Goal: Task Accomplishment & Management: Manage account settings

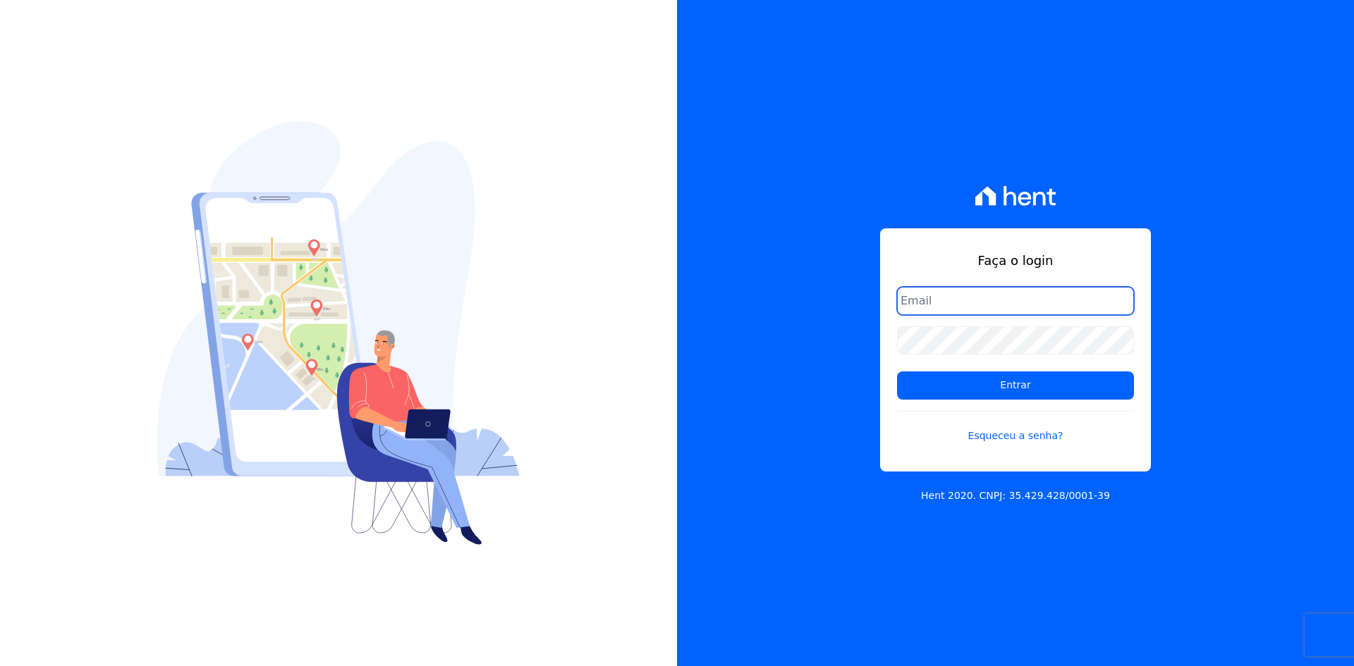
type input "[EMAIL_ADDRESS][DOMAIN_NAME]"
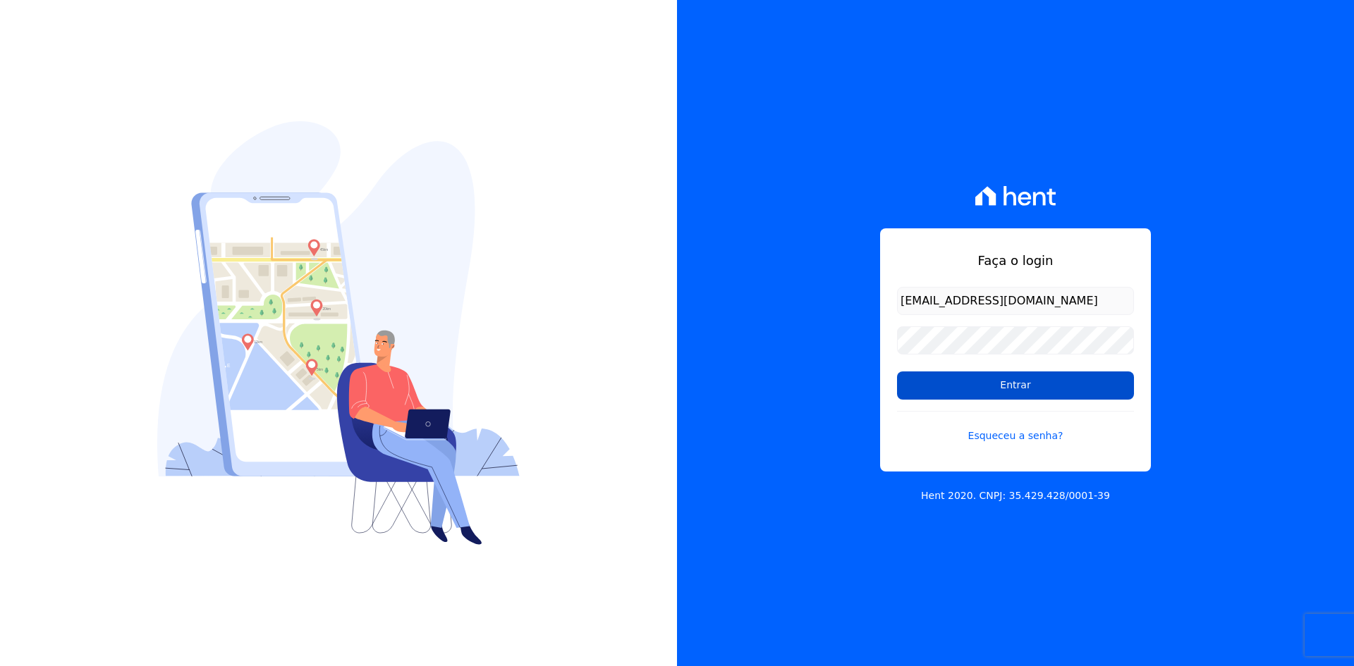
drag, startPoint x: 1006, startPoint y: 389, endPoint x: 1013, endPoint y: 392, distance: 7.3
click at [1009, 390] on input "Entrar" at bounding box center [1015, 386] width 237 height 28
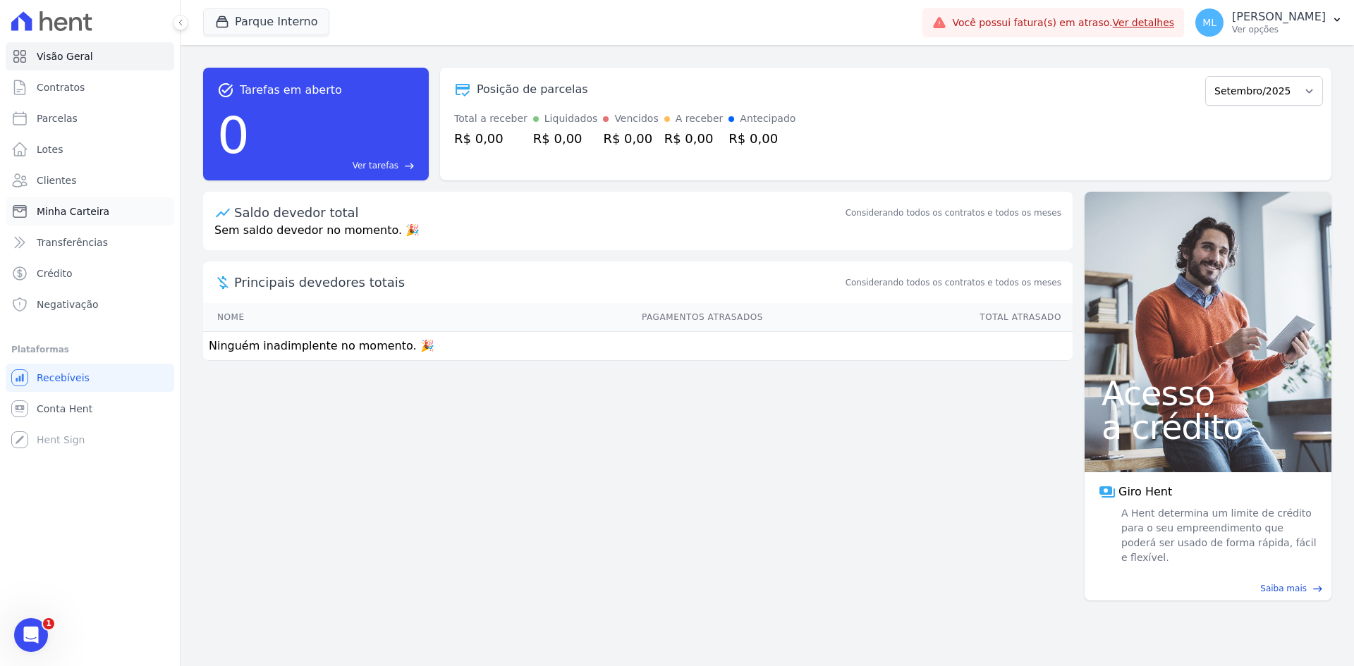
click at [103, 207] on span "Minha Carteira" at bounding box center [73, 211] width 73 height 14
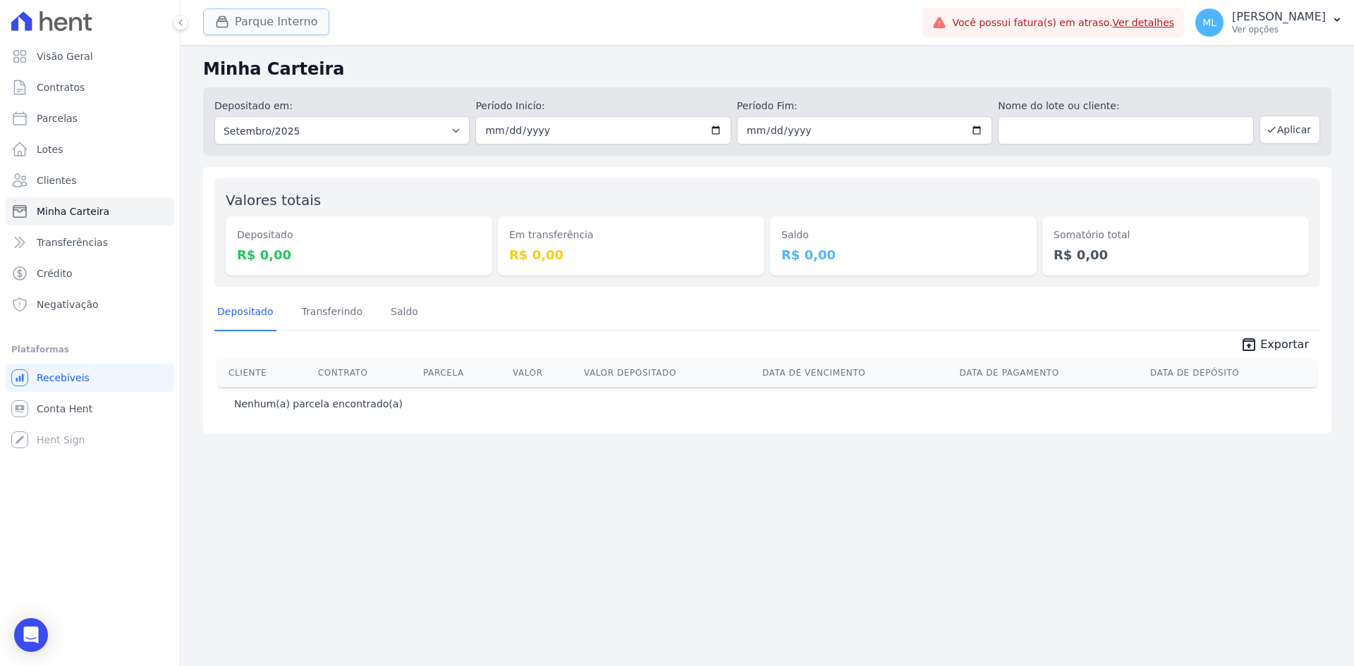
click at [261, 19] on button "Parque Interno" at bounding box center [266, 21] width 126 height 27
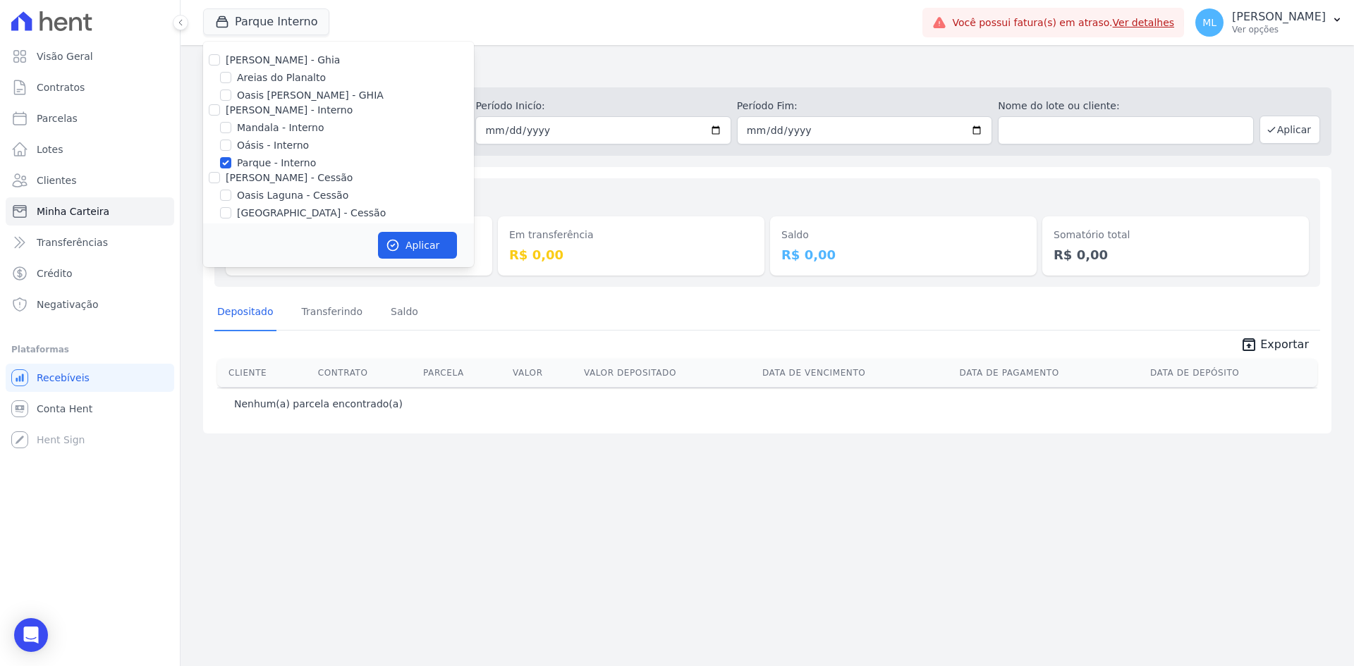
click at [253, 164] on label "Parque - Interno" at bounding box center [276, 163] width 79 height 15
click at [231, 164] on input "Parque - Interno" at bounding box center [225, 162] width 11 height 11
checkbox input "false"
click at [267, 73] on label "Areias do Planalto" at bounding box center [281, 78] width 89 height 15
click at [231, 73] on input "Areias do Planalto" at bounding box center [225, 77] width 11 height 11
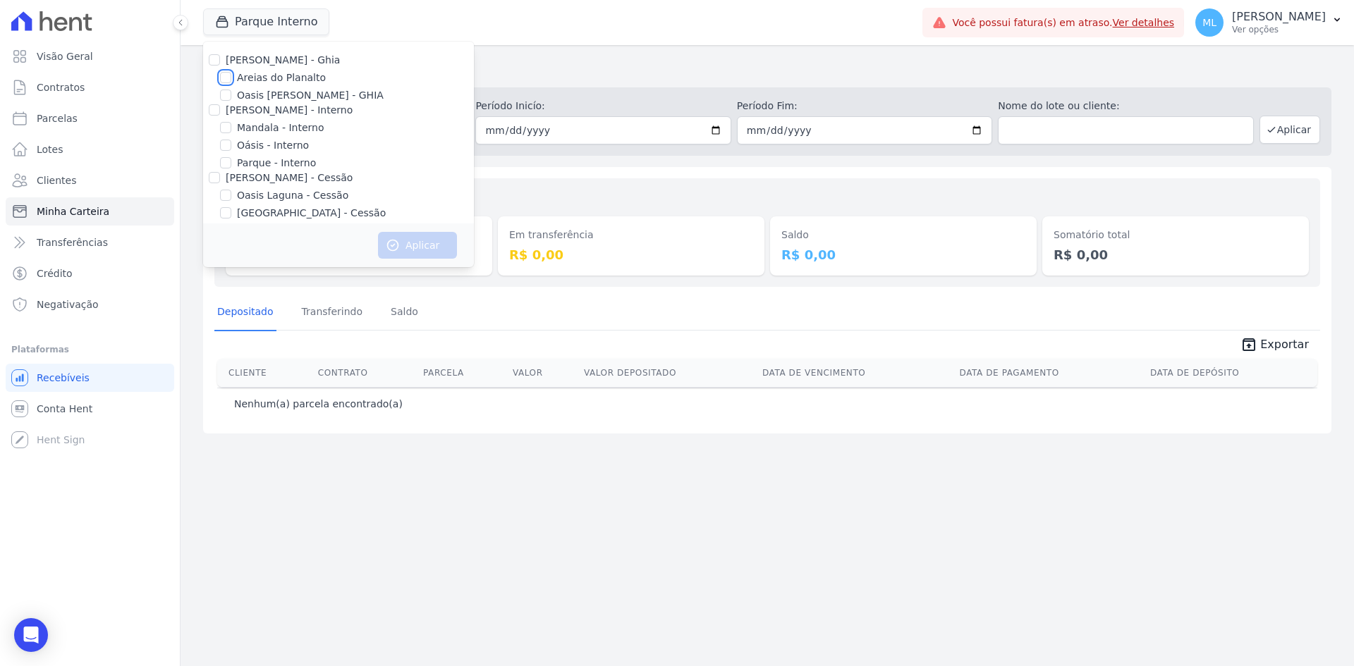
checkbox input "true"
click at [406, 245] on button "Aplicar" at bounding box center [417, 245] width 79 height 27
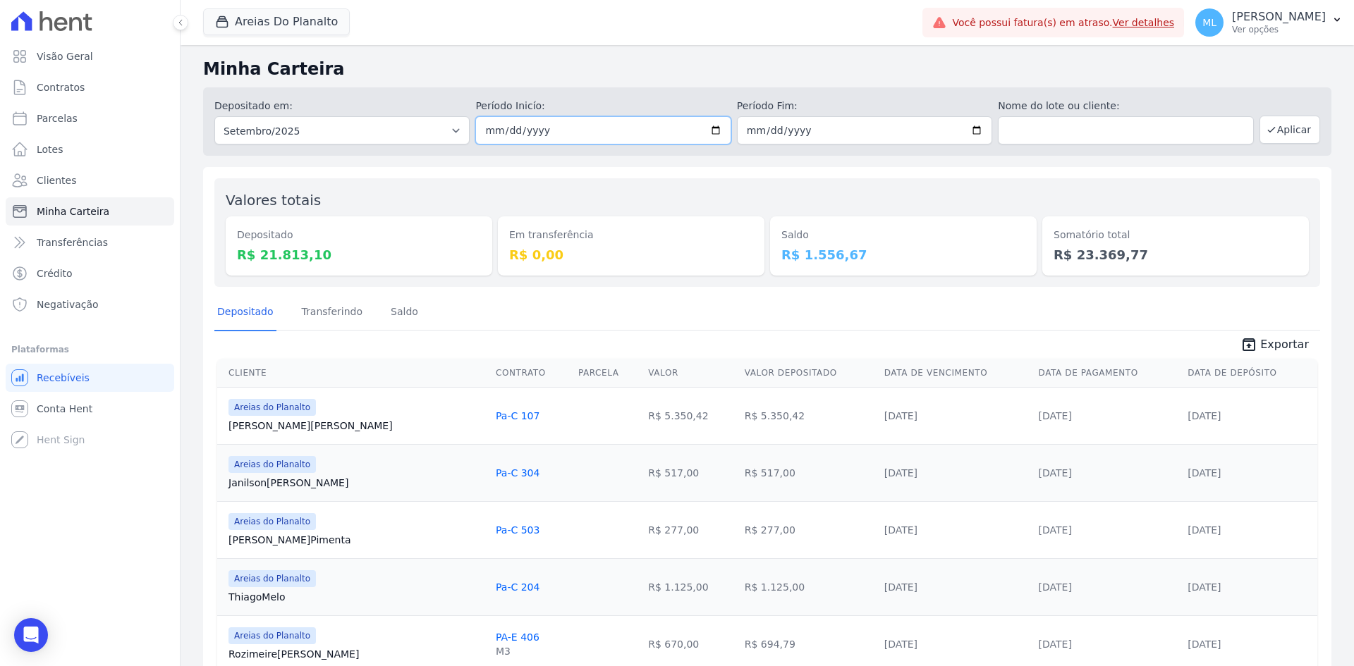
click at [711, 129] on input "2025-09-01" at bounding box center [602, 130] width 255 height 28
type input "[DATE]"
click at [977, 128] on input "2025-09-30" at bounding box center [864, 130] width 255 height 28
type input "[DATE]"
click at [1278, 125] on button "Aplicar" at bounding box center [1289, 130] width 61 height 28
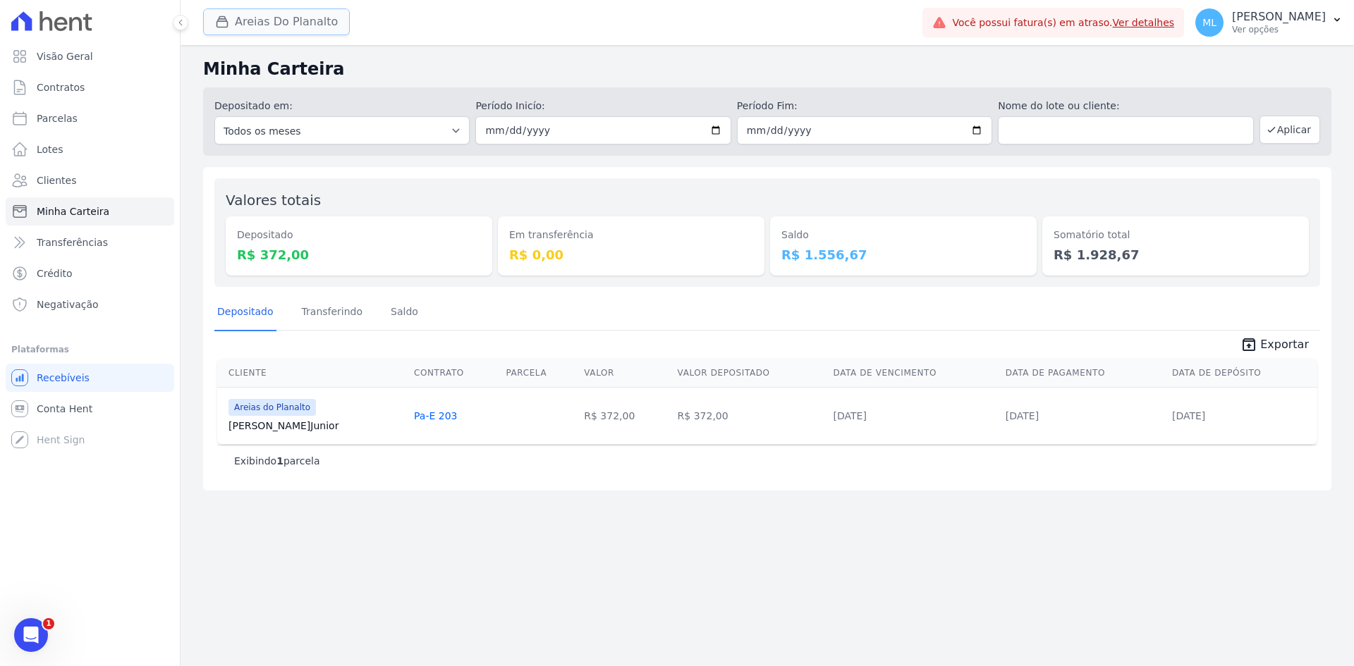
click at [322, 34] on button "Areias Do Planalto" at bounding box center [276, 21] width 147 height 27
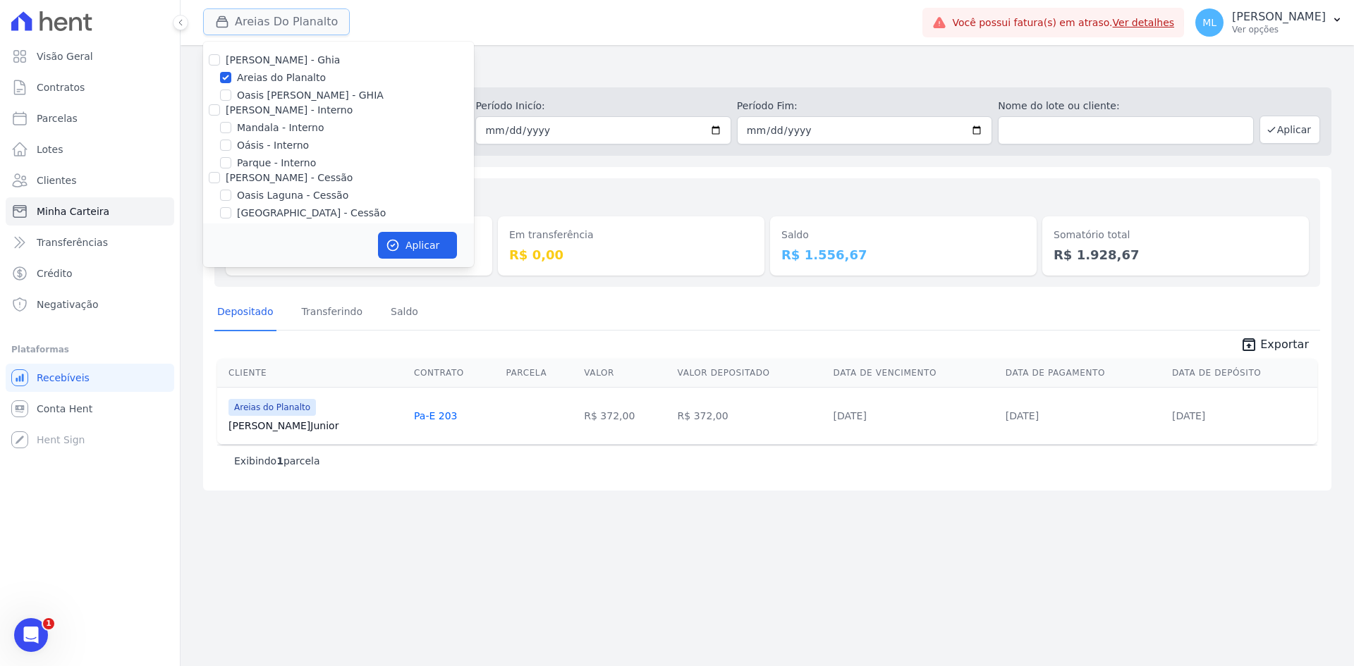
click at [322, 34] on button "Areias Do Planalto" at bounding box center [276, 21] width 147 height 27
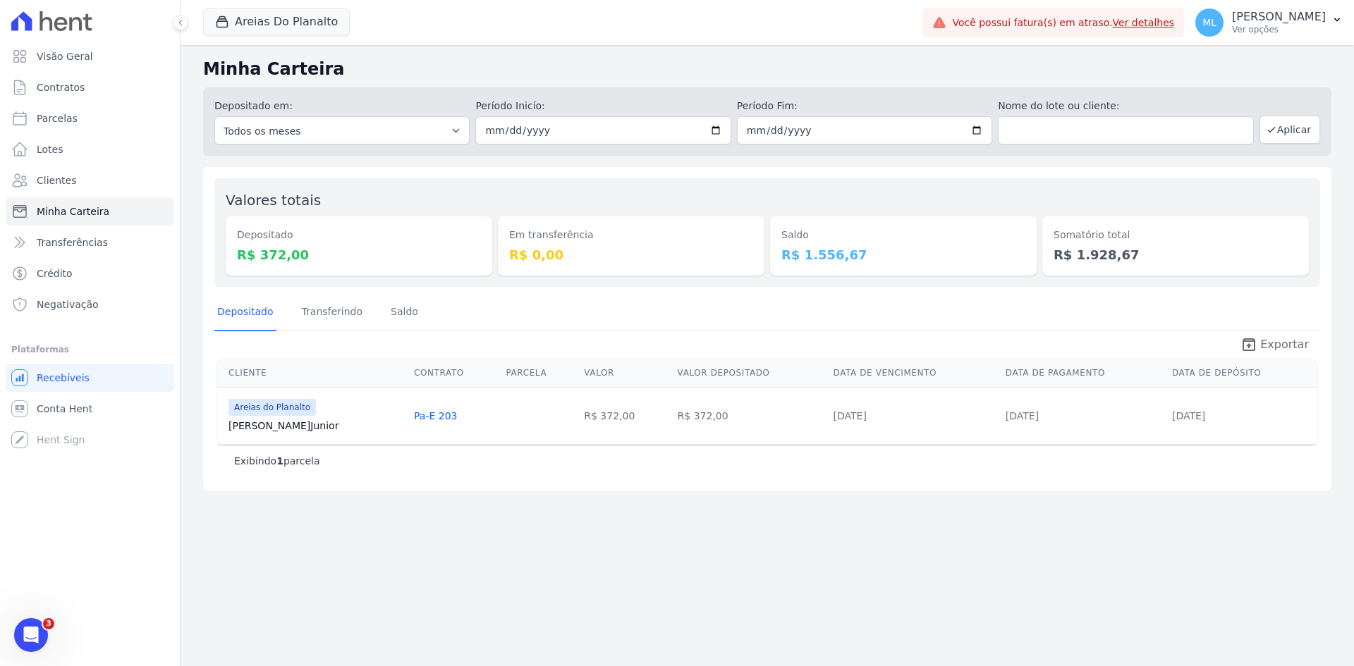
click at [1296, 350] on span "Exportar" at bounding box center [1284, 344] width 49 height 17
click at [321, 23] on button "Areias Do Planalto" at bounding box center [276, 21] width 147 height 27
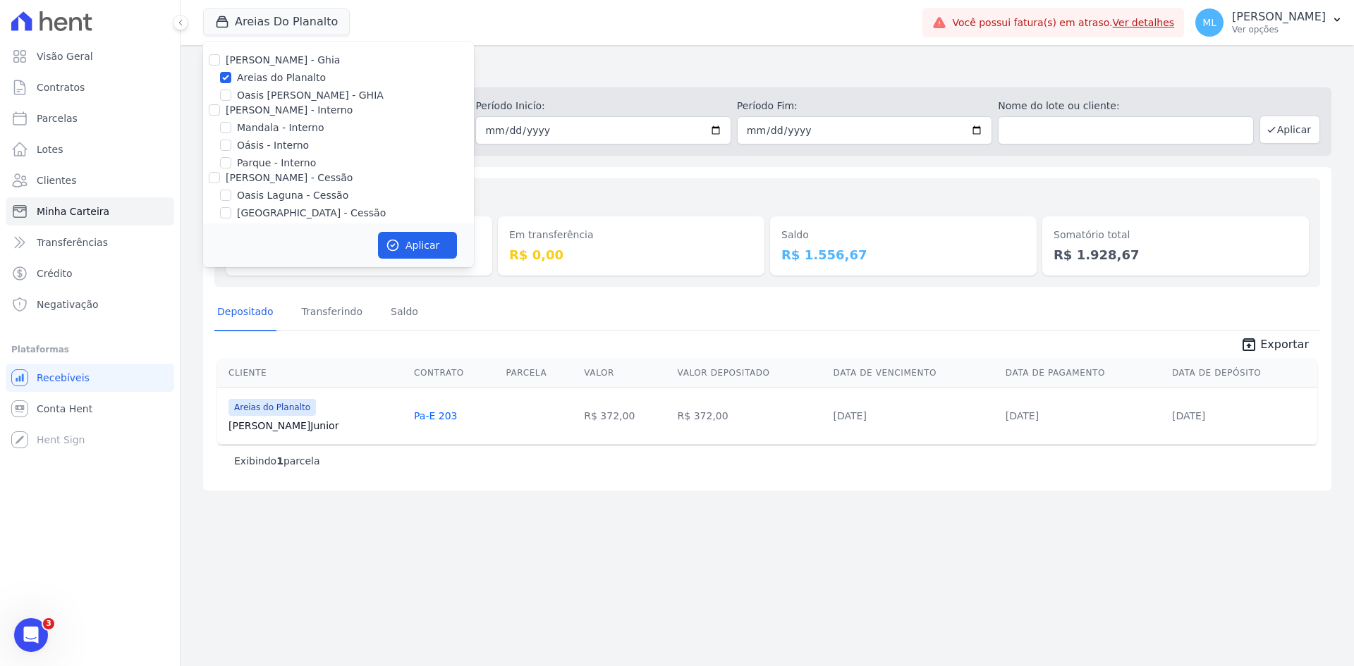
click at [281, 77] on label "Areias do Planalto" at bounding box center [281, 78] width 89 height 15
click at [231, 77] on input "Areias do Planalto" at bounding box center [225, 77] width 11 height 11
checkbox input "false"
click at [275, 160] on label "Parque - Interno" at bounding box center [276, 163] width 79 height 15
click at [231, 160] on input "Parque - Interno" at bounding box center [225, 162] width 11 height 11
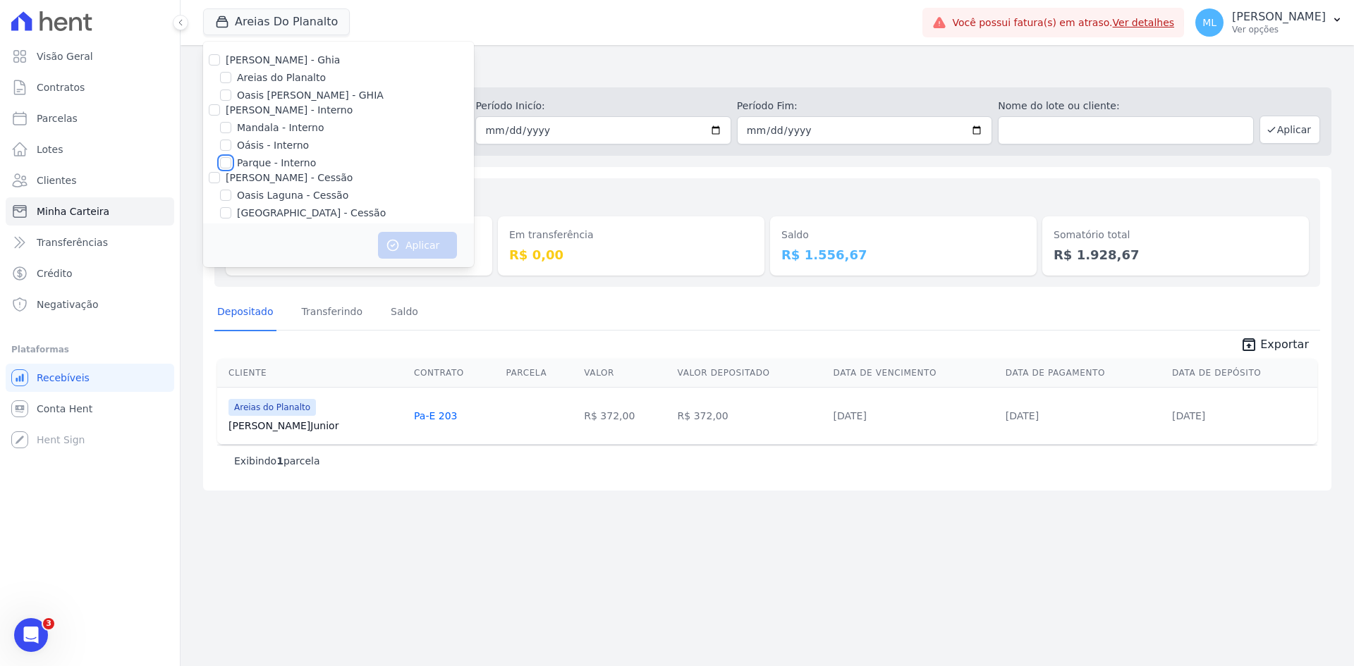
checkbox input "true"
click at [419, 243] on button "Aplicar" at bounding box center [417, 245] width 79 height 27
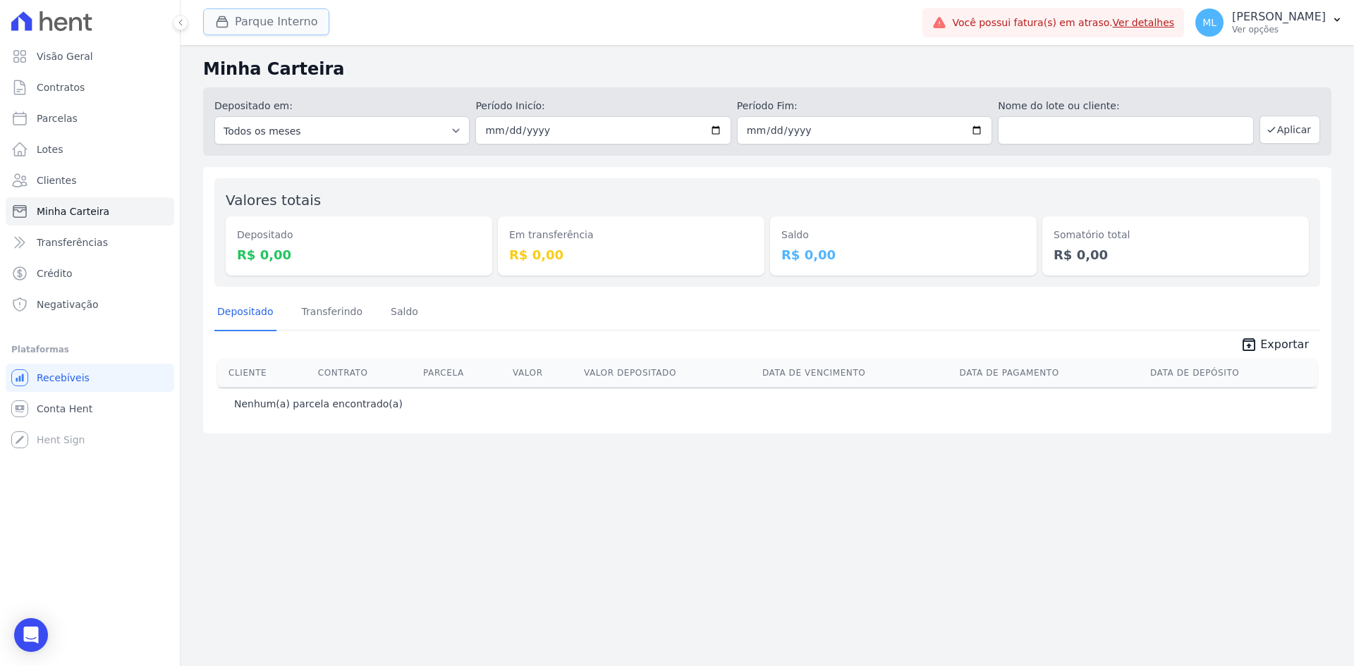
click at [316, 23] on button "Parque Interno" at bounding box center [266, 21] width 126 height 27
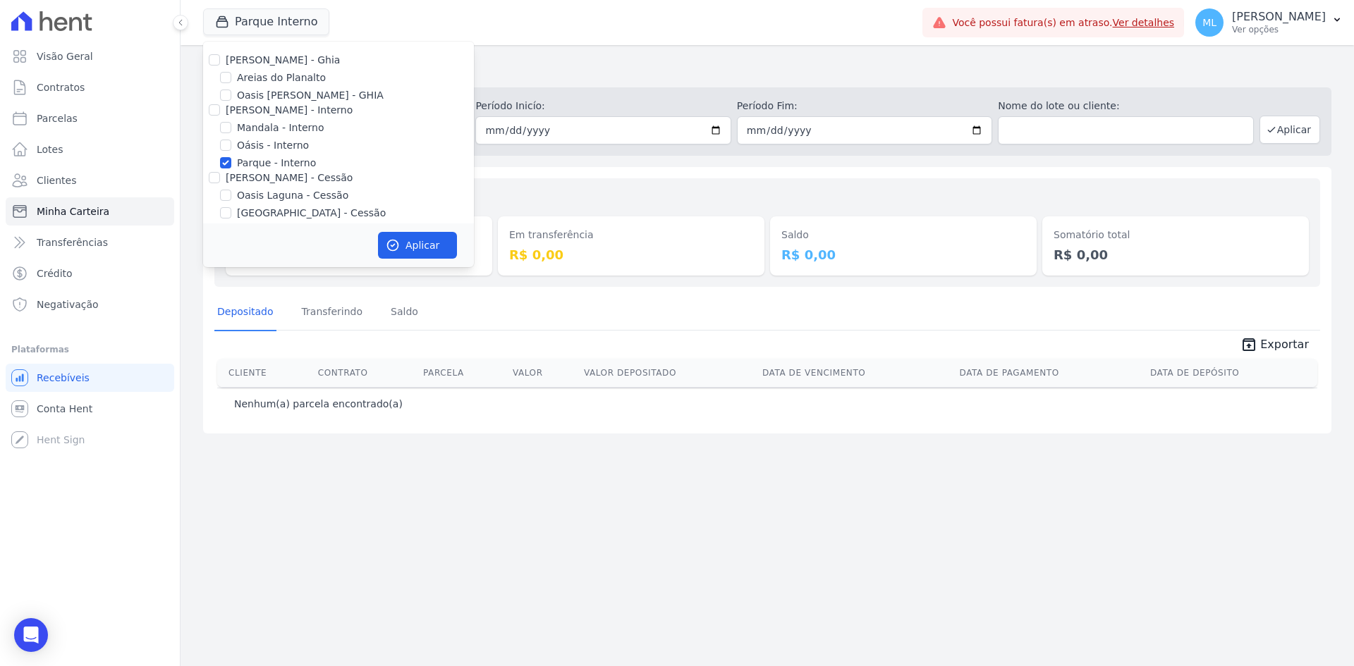
click at [285, 166] on label "Parque - Interno" at bounding box center [276, 163] width 79 height 15
click at [231, 166] on input "Parque - Interno" at bounding box center [225, 162] width 11 height 11
checkbox input "false"
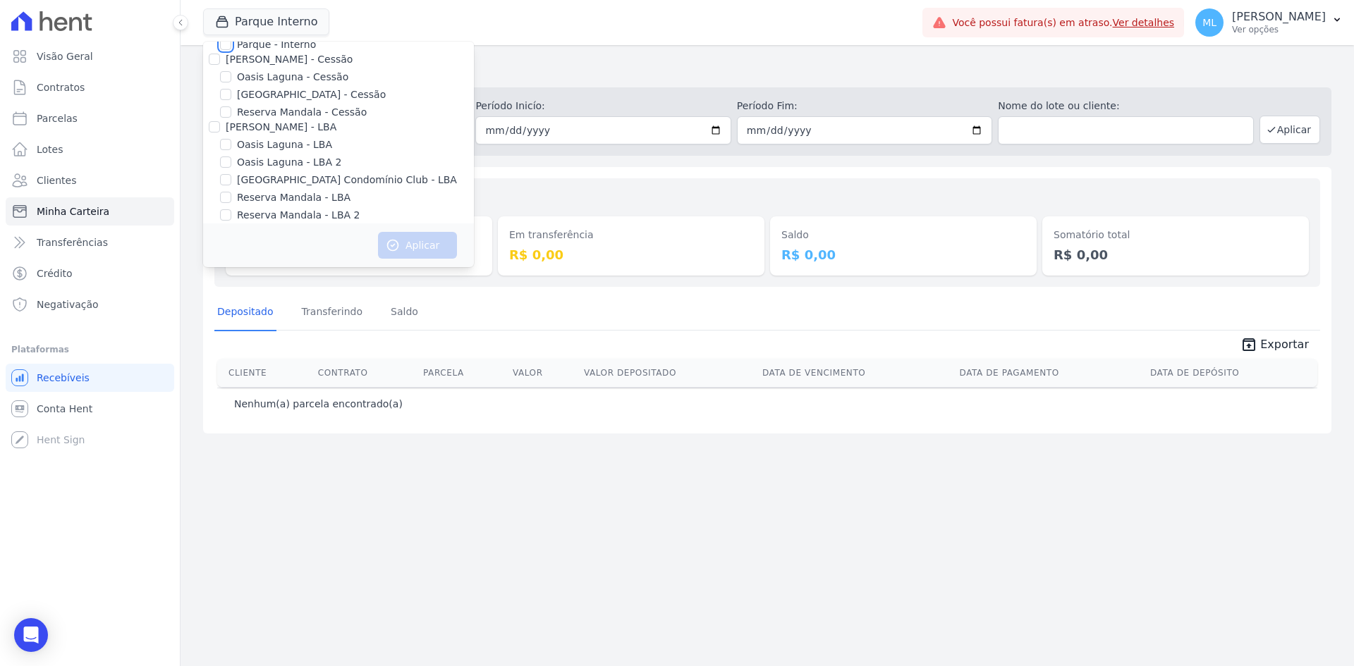
scroll to position [129, 0]
click at [310, 84] on label "[GEOGRAPHIC_DATA] - Cessão" at bounding box center [311, 84] width 149 height 15
click at [231, 84] on input "[GEOGRAPHIC_DATA] - Cessão" at bounding box center [225, 83] width 11 height 11
checkbox input "true"
click at [417, 243] on button "Aplicar" at bounding box center [417, 245] width 79 height 27
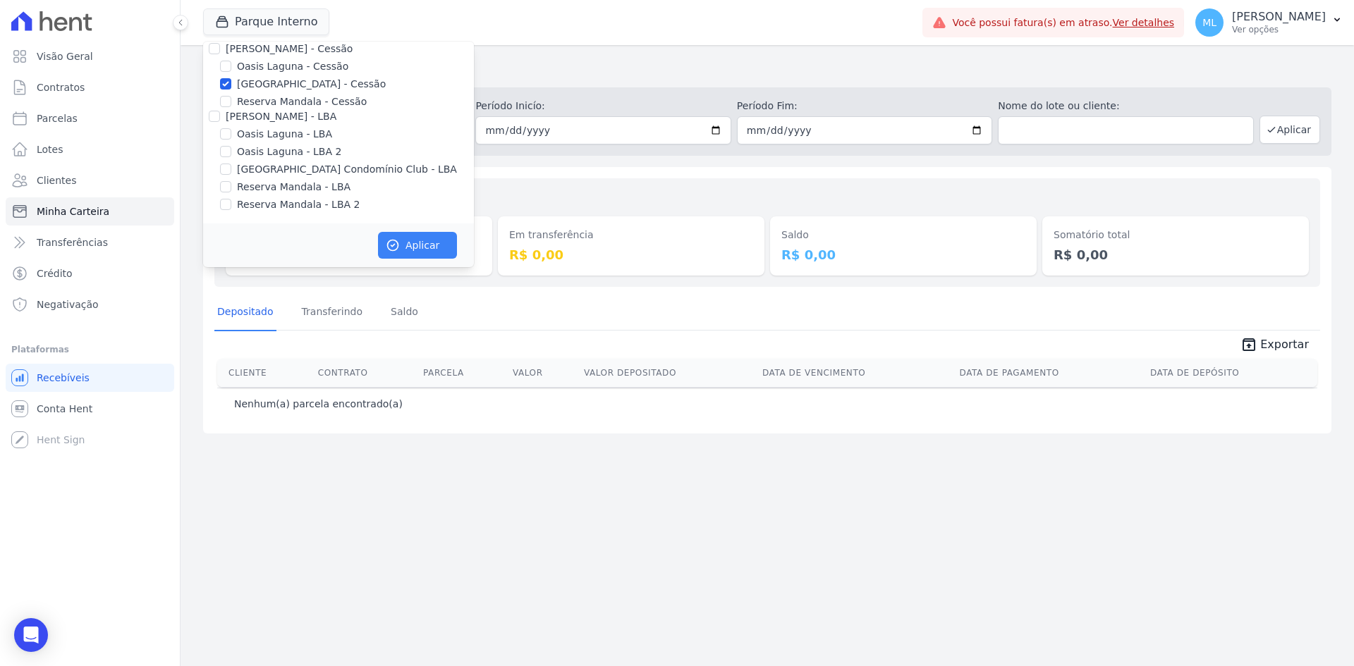
scroll to position [126, 0]
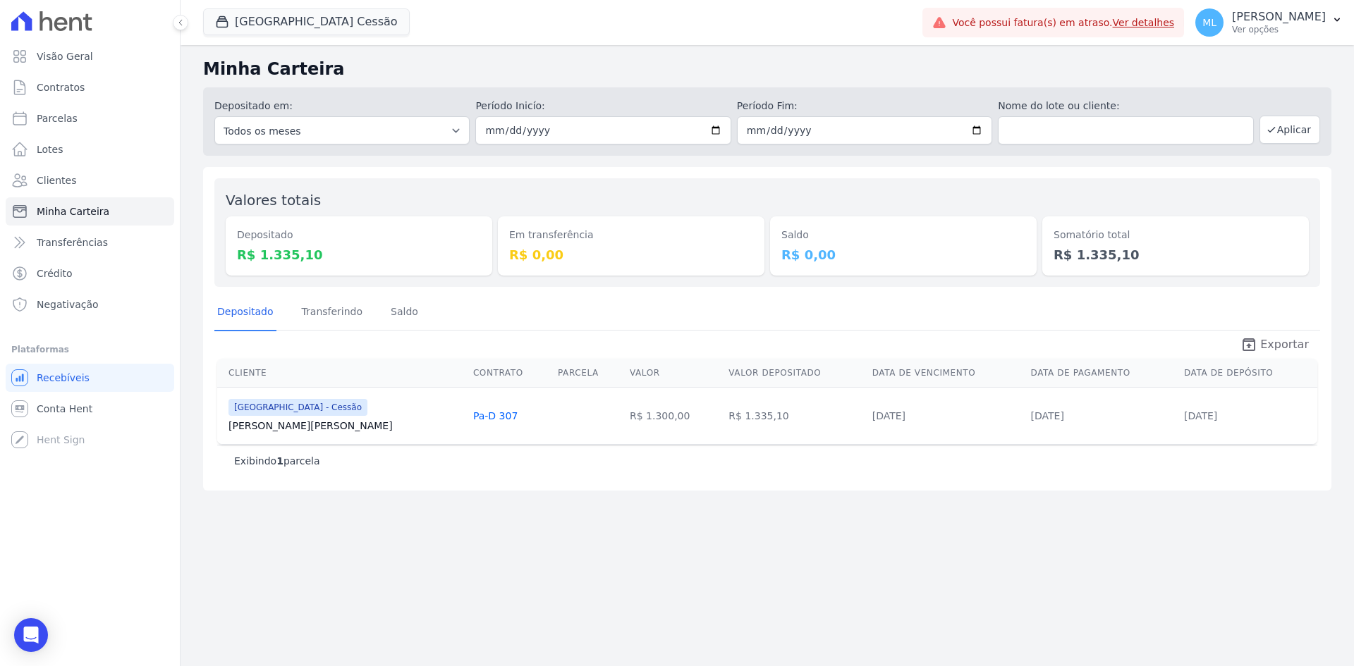
click at [1257, 350] on icon "unarchive" at bounding box center [1248, 344] width 17 height 17
click at [350, 30] on button "[GEOGRAPHIC_DATA] Cessão" at bounding box center [306, 21] width 207 height 27
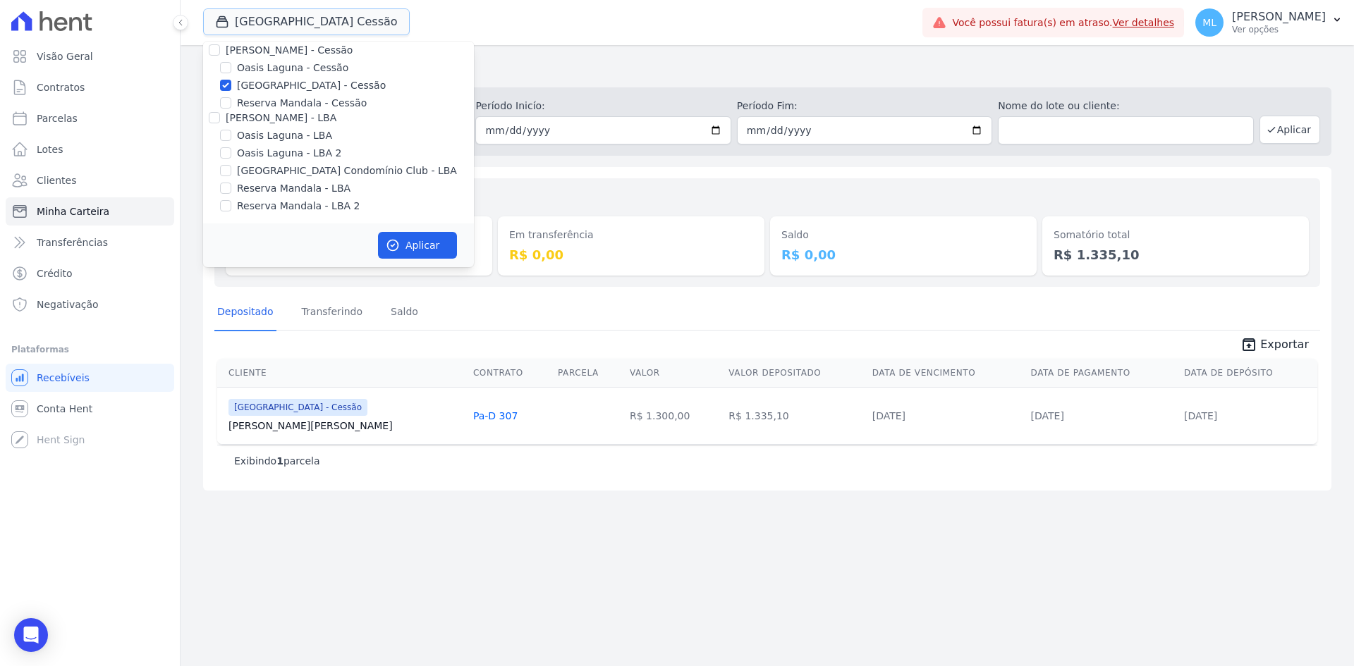
scroll to position [129, 0]
click at [278, 84] on label "[GEOGRAPHIC_DATA] - Cessão" at bounding box center [311, 84] width 149 height 15
click at [231, 84] on input "[GEOGRAPHIC_DATA] - Cessão" at bounding box center [225, 83] width 11 height 11
checkbox input "false"
click at [276, 166] on label "[GEOGRAPHIC_DATA] Condomínio Club - LBA" at bounding box center [347, 169] width 220 height 15
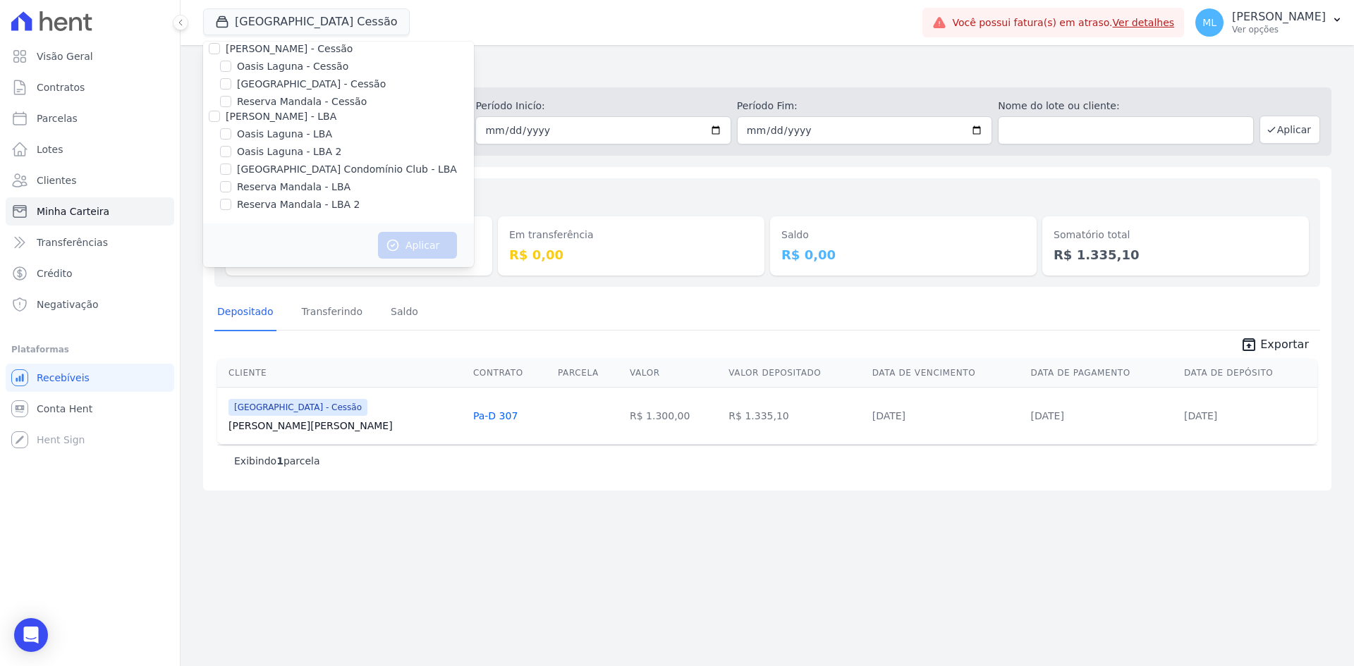
click at [231, 166] on input "[GEOGRAPHIC_DATA] Condomínio Club - LBA" at bounding box center [225, 169] width 11 height 11
checkbox input "true"
click at [429, 245] on button "Aplicar" at bounding box center [417, 245] width 79 height 27
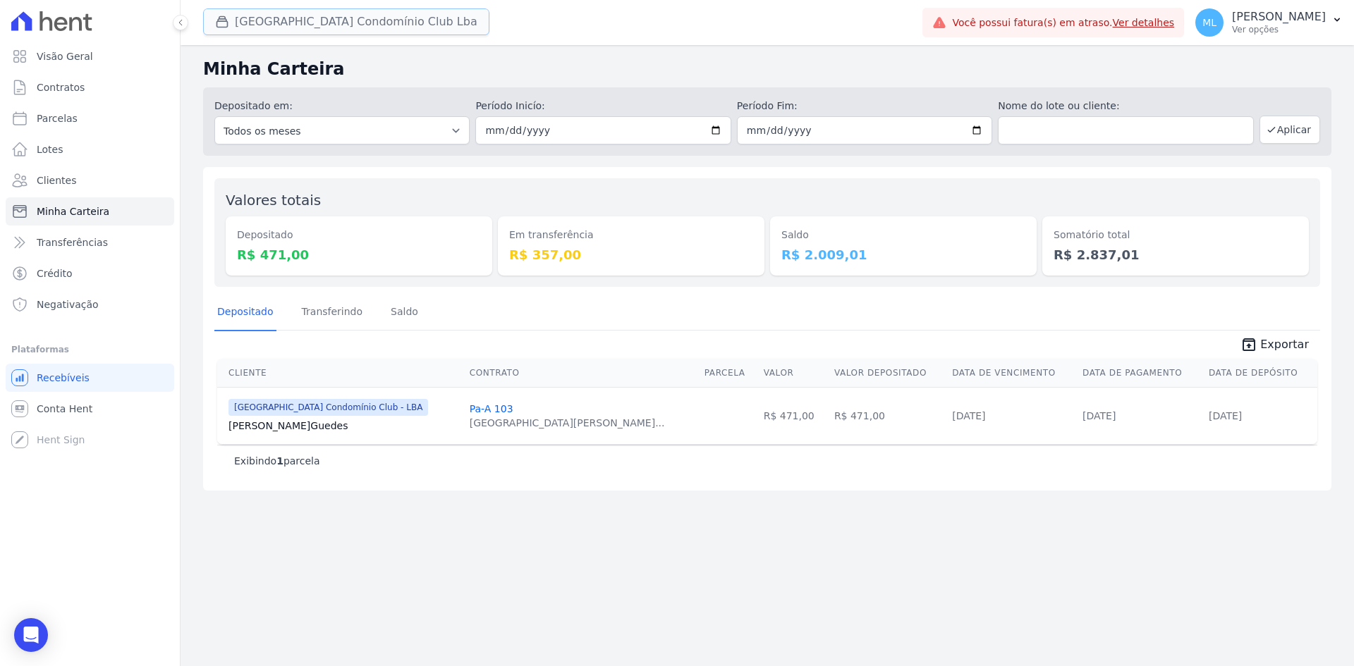
click at [395, 20] on button "[GEOGRAPHIC_DATA] Condomínio Club Lba" at bounding box center [346, 21] width 286 height 27
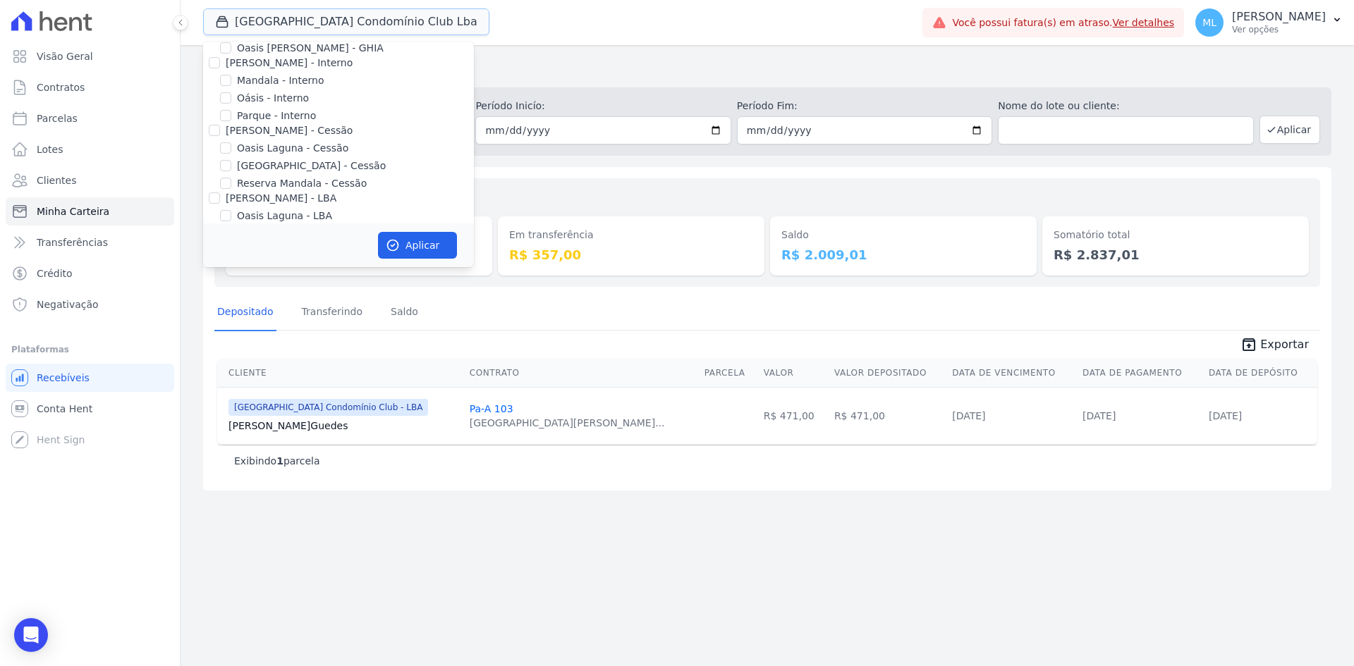
scroll to position [129, 0]
click at [996, 296] on div "Depositado Transferindo [GEOGRAPHIC_DATA]" at bounding box center [767, 312] width 1106 height 35
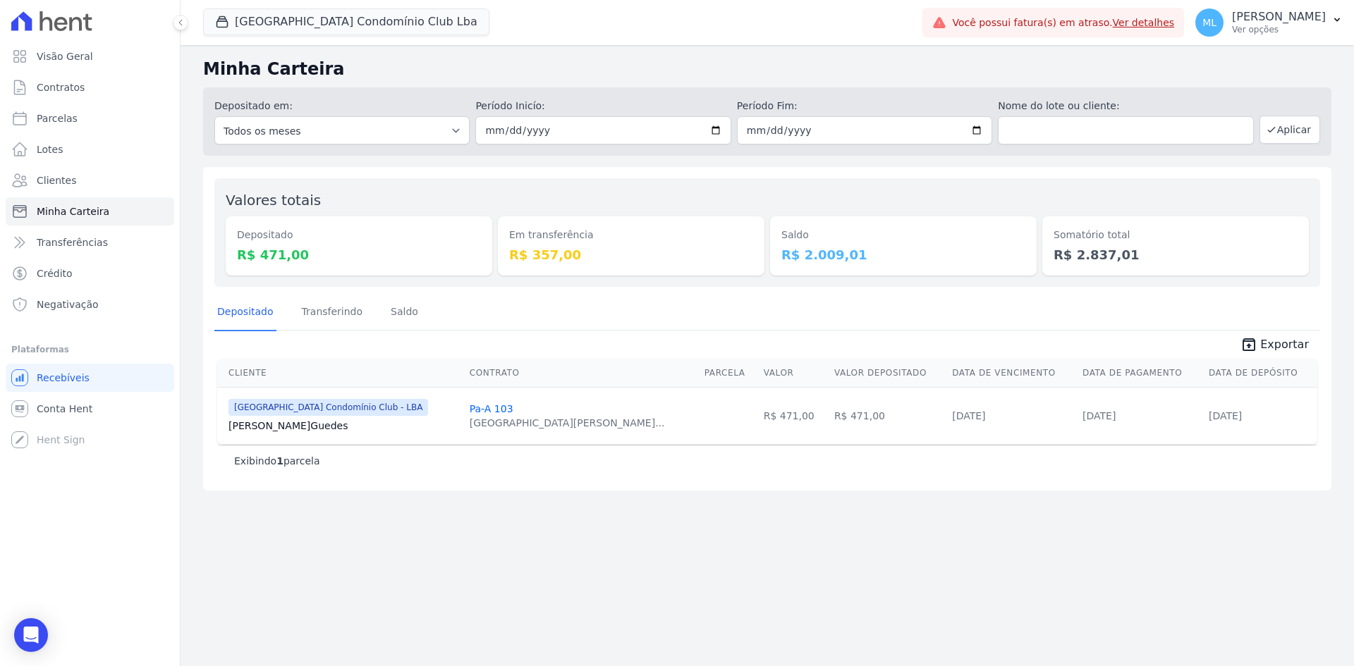
click at [1257, 342] on icon "unarchive" at bounding box center [1248, 344] width 17 height 17
click at [390, 23] on button "[GEOGRAPHIC_DATA] Condomínio Club Lba" at bounding box center [346, 21] width 286 height 27
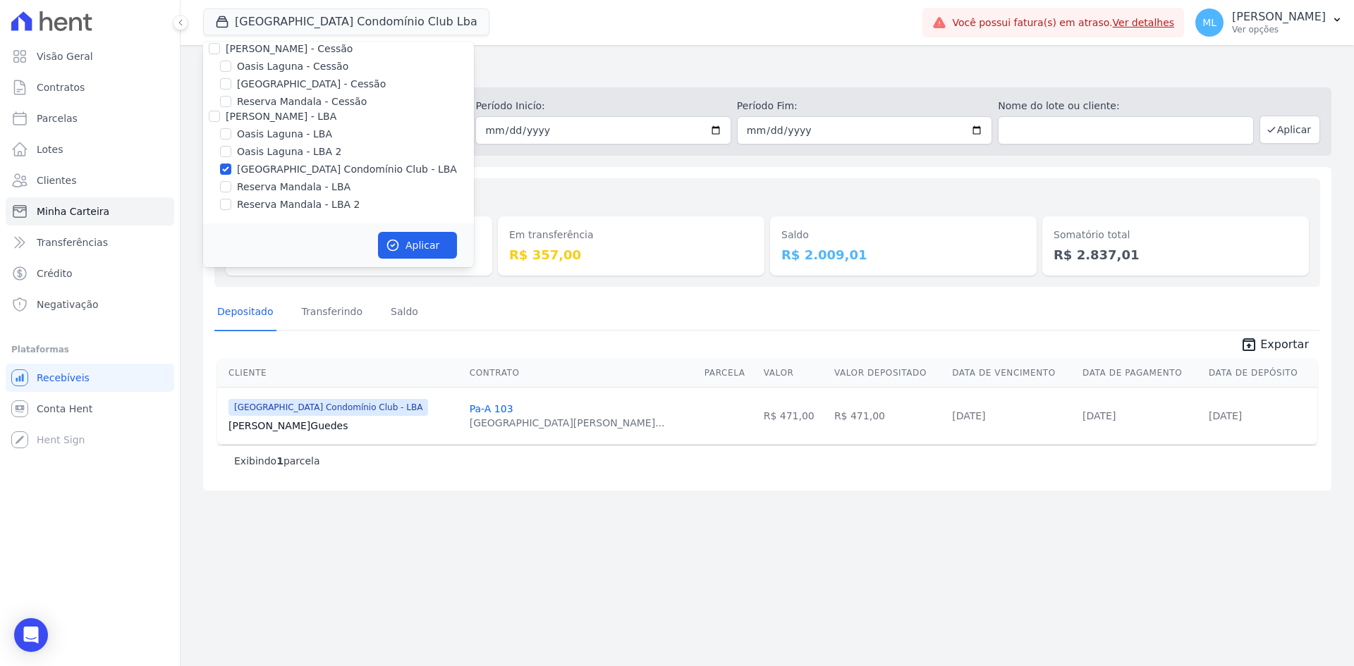
click at [530, 173] on div "Valores totais Depositado R$ 471,00 Em transferência R$ 357,00 [GEOGRAPHIC_DATA…" at bounding box center [767, 329] width 1128 height 324
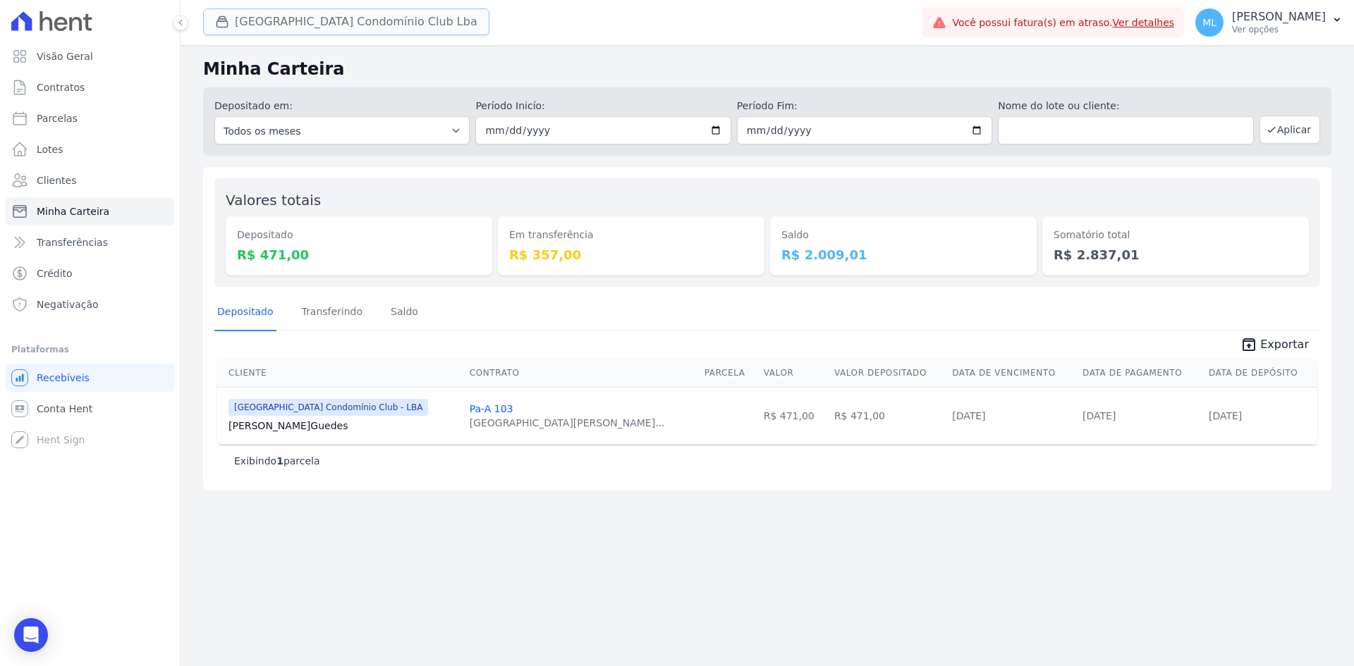
click at [332, 25] on button "[GEOGRAPHIC_DATA] Condomínio Club Lba" at bounding box center [346, 21] width 286 height 27
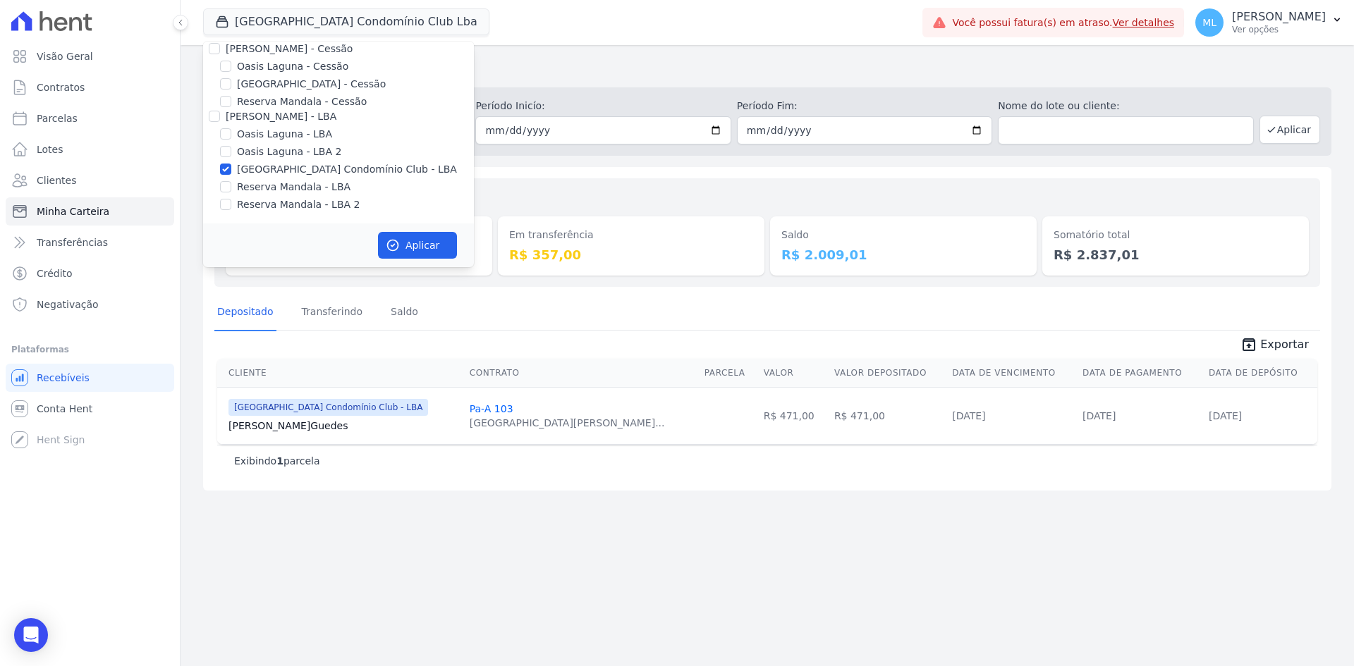
click at [520, 151] on div "Depositado em: Todos os meses Março/2024 Abril/2024 Maio/2024 Junho/2024 Julho/…" at bounding box center [767, 121] width 1128 height 68
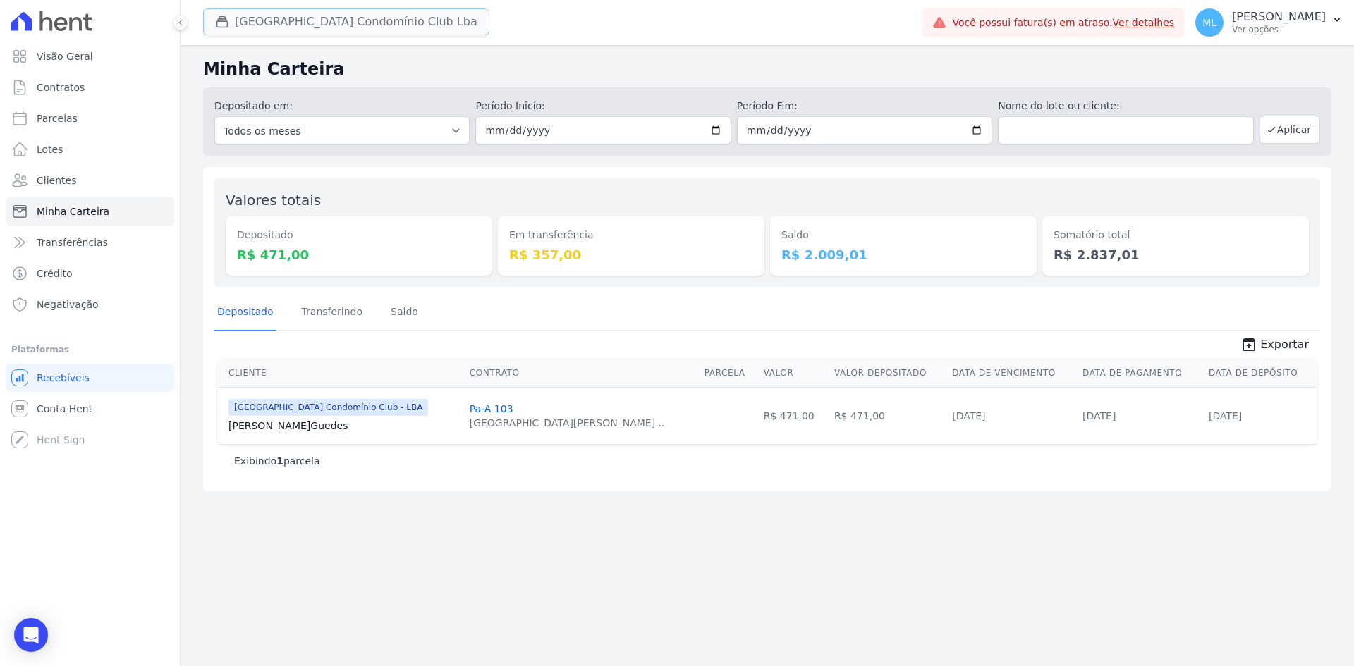
click at [360, 31] on button "[GEOGRAPHIC_DATA] Condomínio Club Lba" at bounding box center [346, 21] width 286 height 27
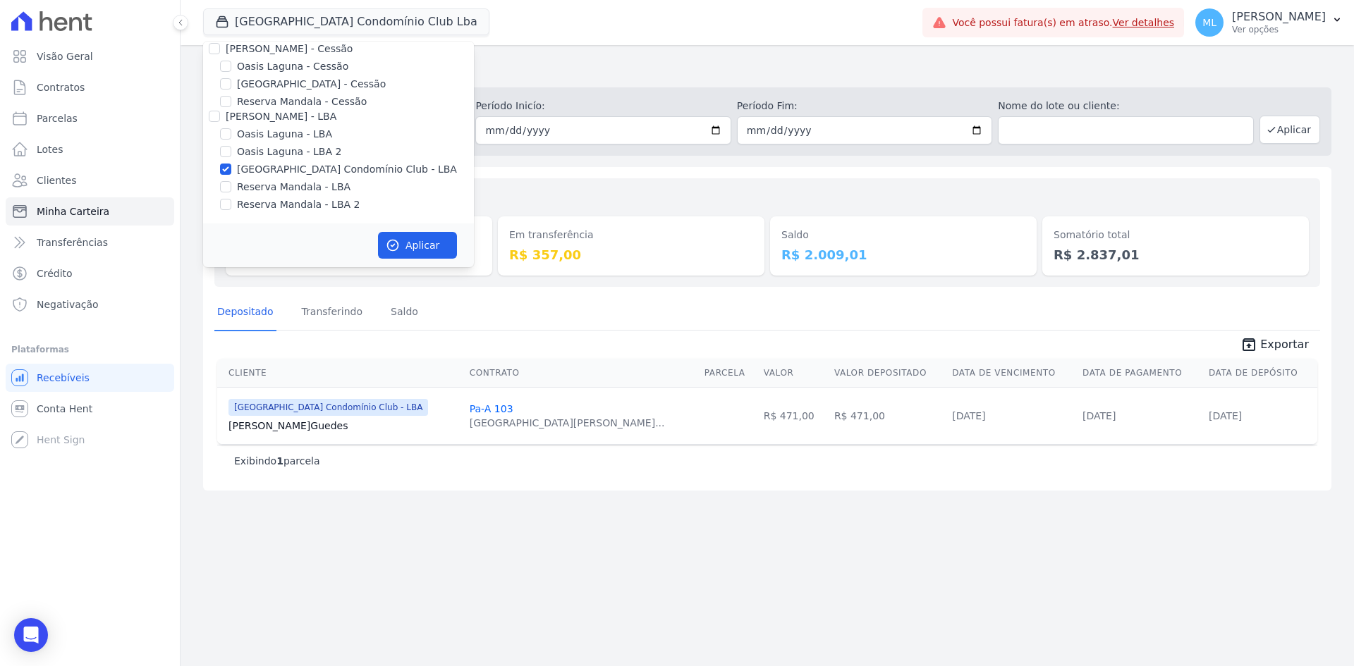
drag, startPoint x: 520, startPoint y: 172, endPoint x: 833, endPoint y: 110, distance: 319.9
click at [523, 172] on div "Valores totais Depositado R$ 471,00 Em transferência R$ 357,00 [GEOGRAPHIC_DATA…" at bounding box center [767, 329] width 1128 height 324
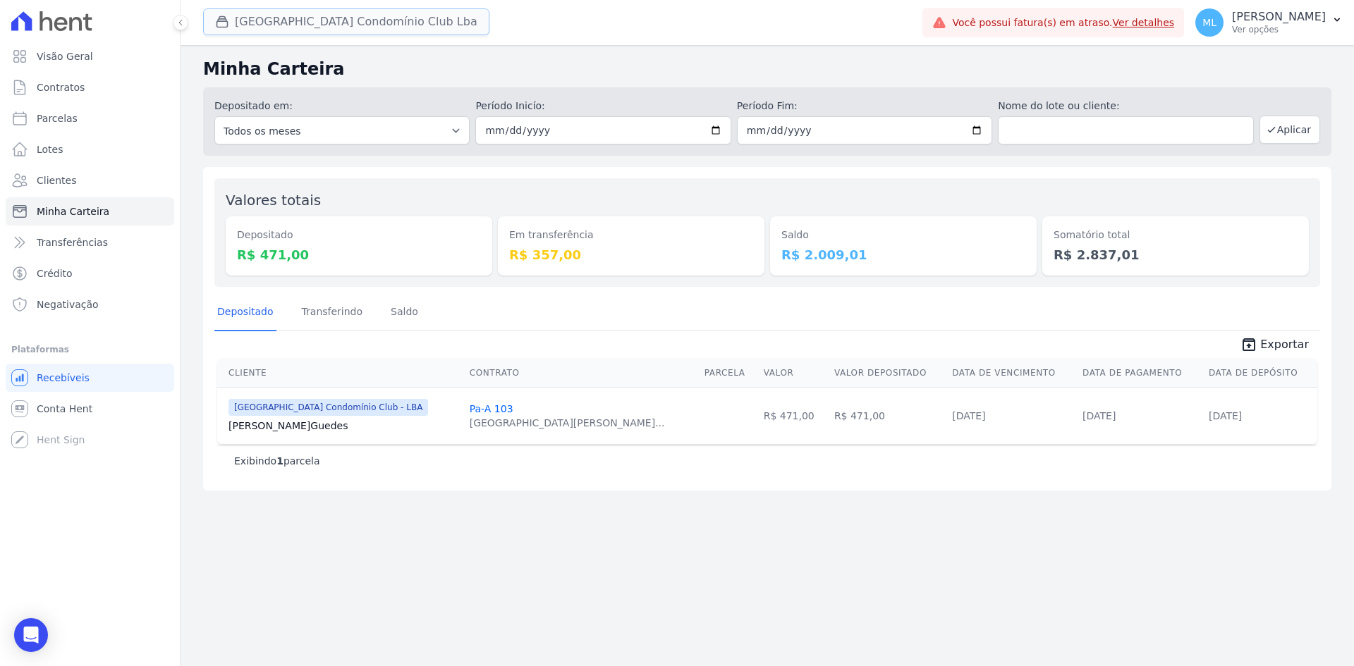
click at [377, 25] on button "[GEOGRAPHIC_DATA] Condomínio Club Lba" at bounding box center [346, 21] width 286 height 27
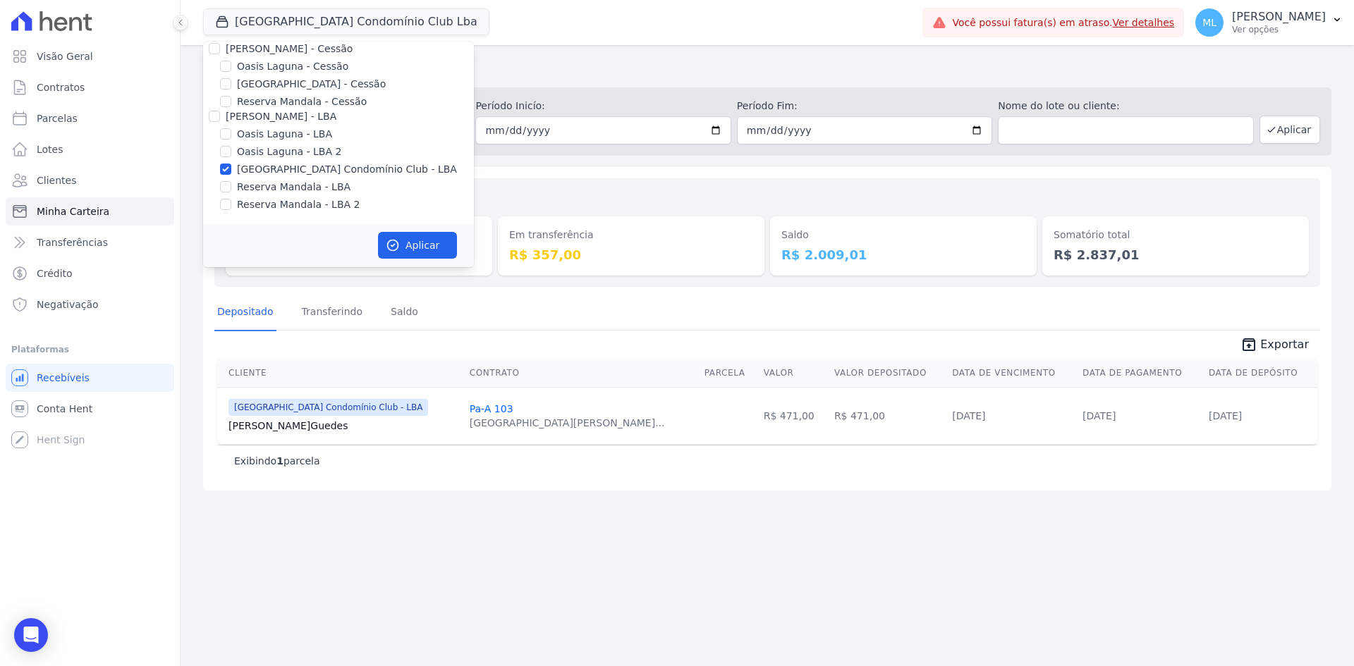
click at [322, 170] on label "[GEOGRAPHIC_DATA] Condomínio Club - LBA" at bounding box center [347, 169] width 220 height 15
click at [231, 170] on input "[GEOGRAPHIC_DATA] Condomínio Club - LBA" at bounding box center [225, 169] width 11 height 11
checkbox input "false"
click at [532, 188] on div "Valores totais Depositado R$ 471,00 Em transferência R$ 357,00 [GEOGRAPHIC_DATA…" at bounding box center [767, 232] width 1106 height 109
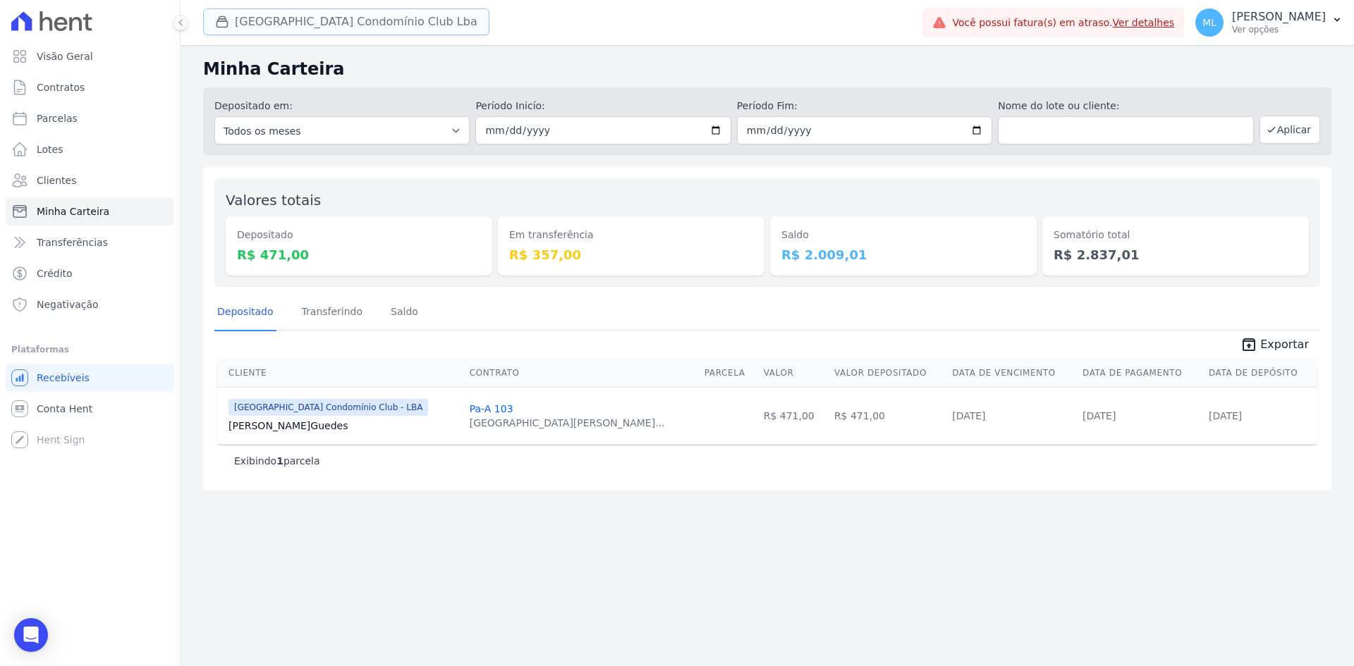
click at [417, 25] on button "[GEOGRAPHIC_DATA] Condomínio Club Lba" at bounding box center [346, 21] width 286 height 27
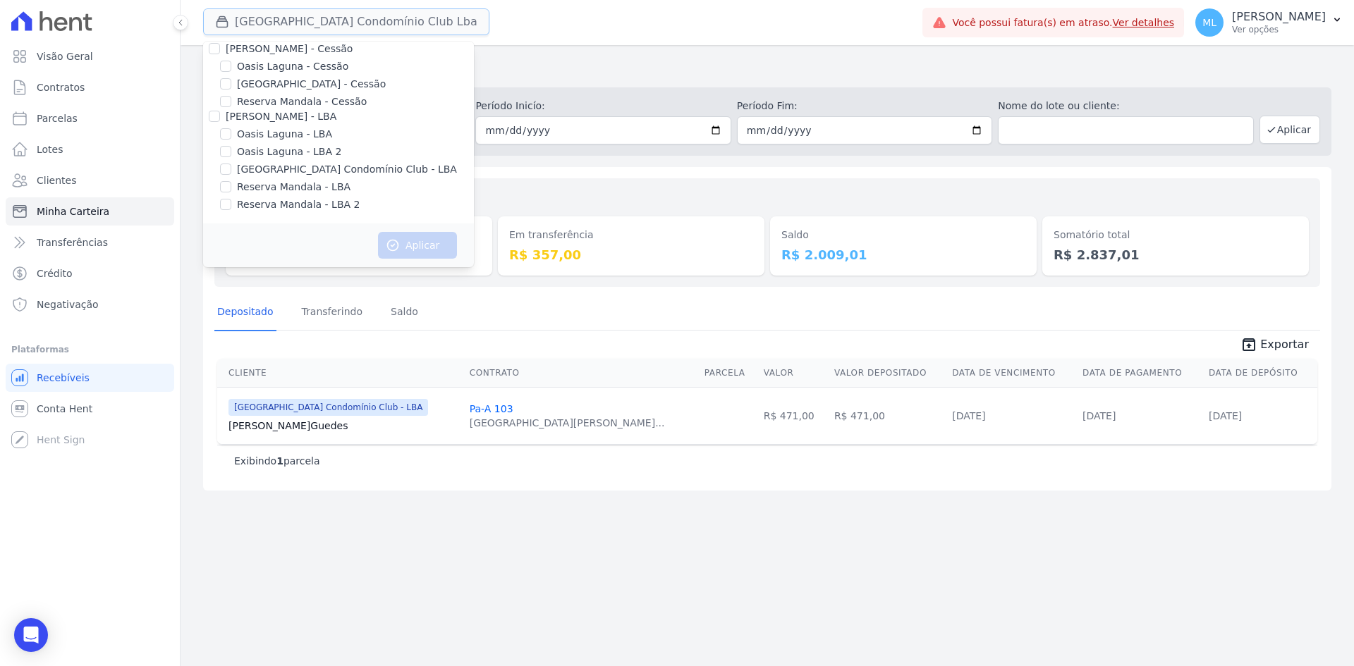
click at [417, 25] on button "[GEOGRAPHIC_DATA] Condomínio Club Lba" at bounding box center [346, 21] width 286 height 27
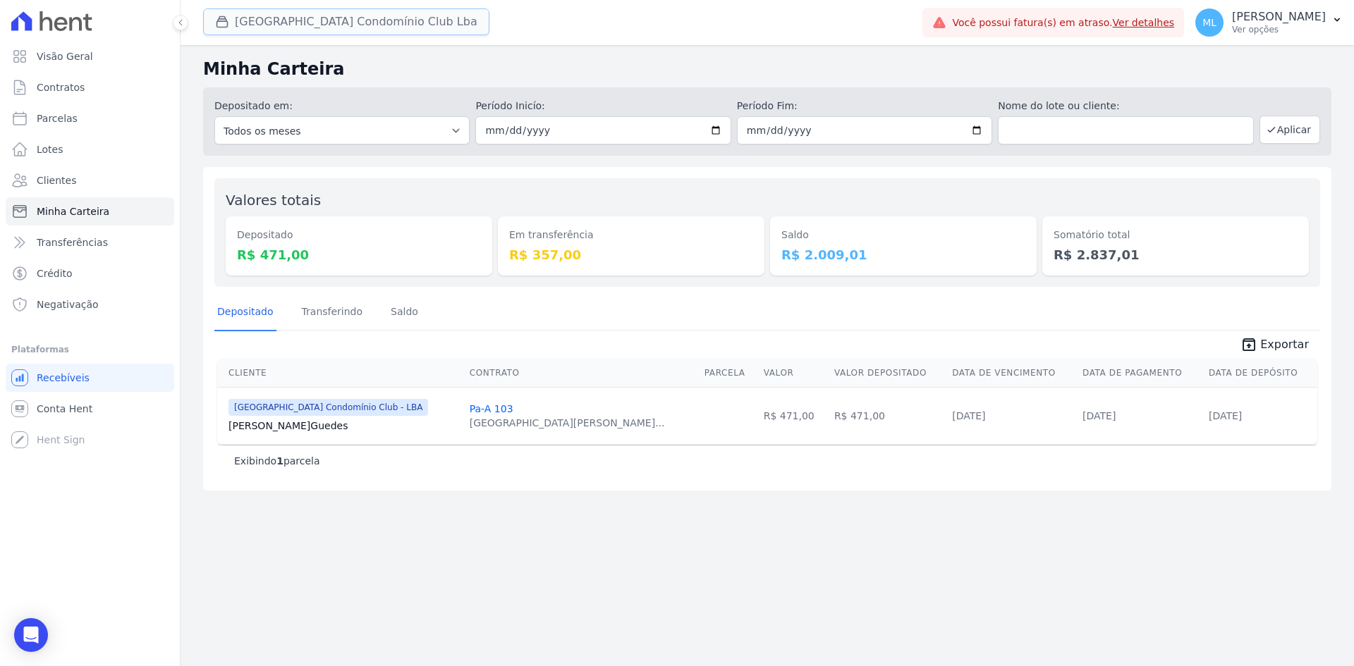
click at [293, 28] on button "[GEOGRAPHIC_DATA] Condomínio Club Lba" at bounding box center [346, 21] width 286 height 27
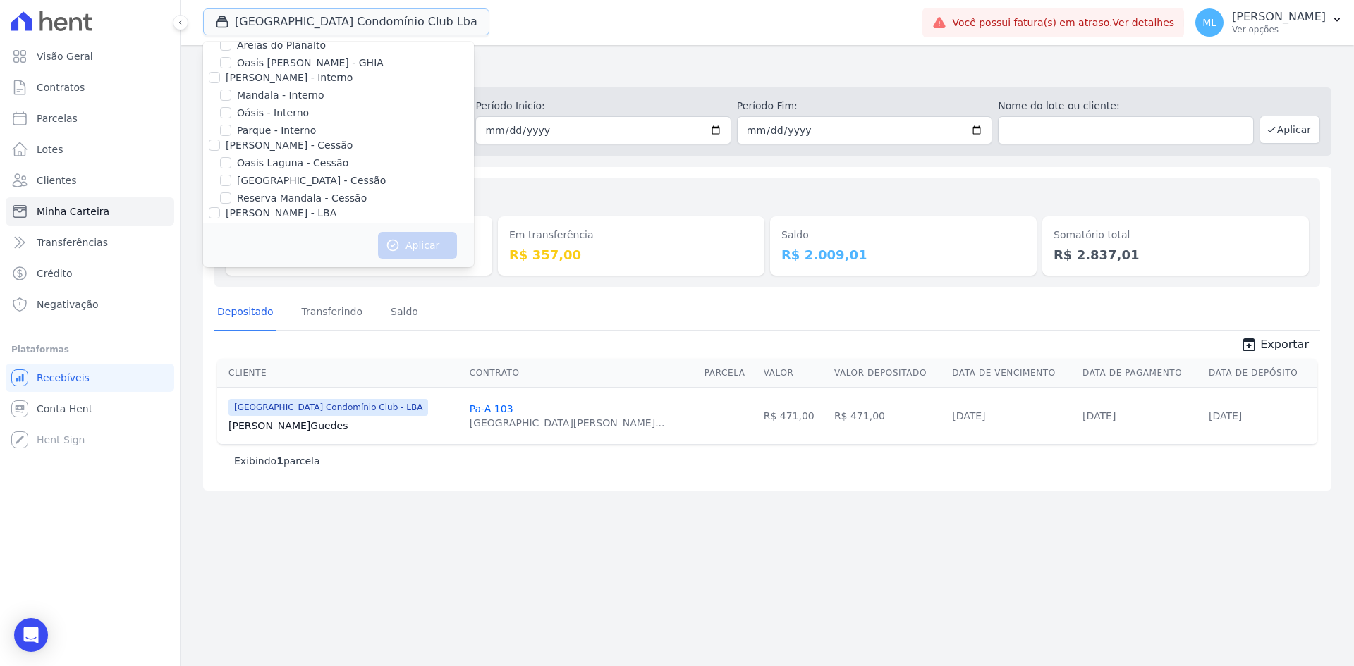
scroll to position [0, 0]
click at [286, 80] on label "Areias do Planalto" at bounding box center [281, 78] width 89 height 15
click at [231, 80] on input "Areias do Planalto" at bounding box center [225, 77] width 11 height 11
checkbox input "true"
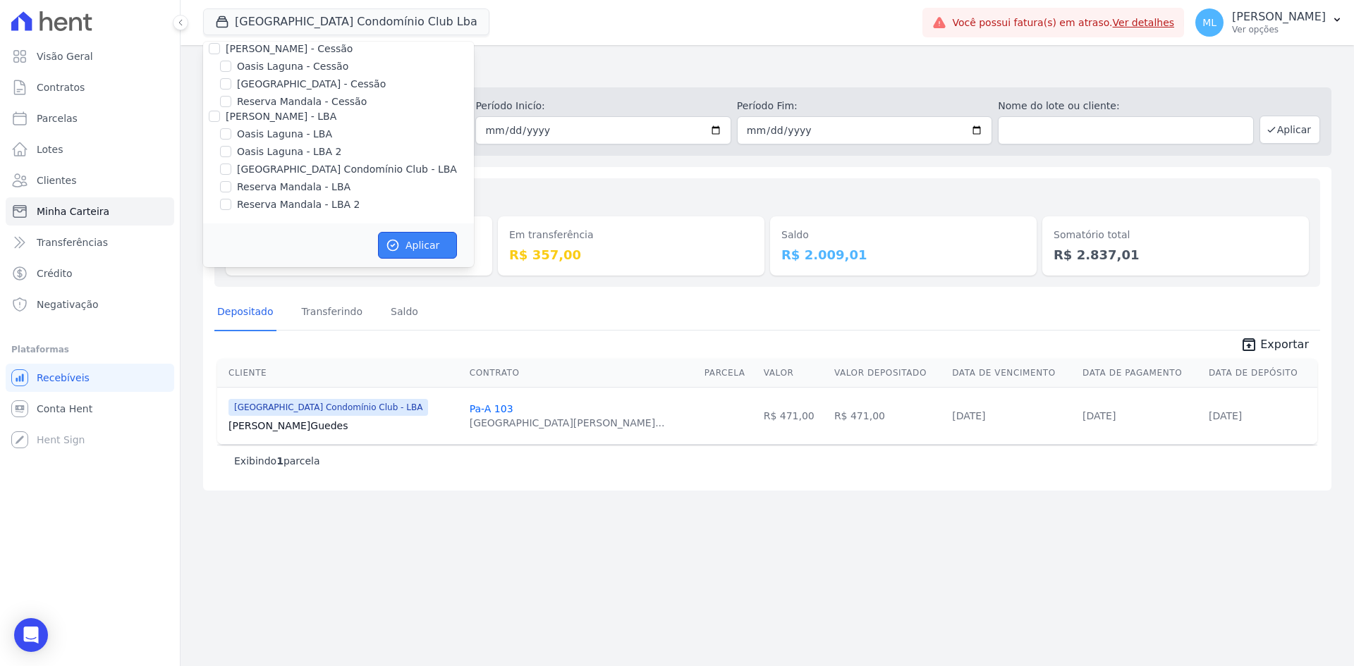
click at [404, 240] on button "Aplicar" at bounding box center [417, 245] width 79 height 27
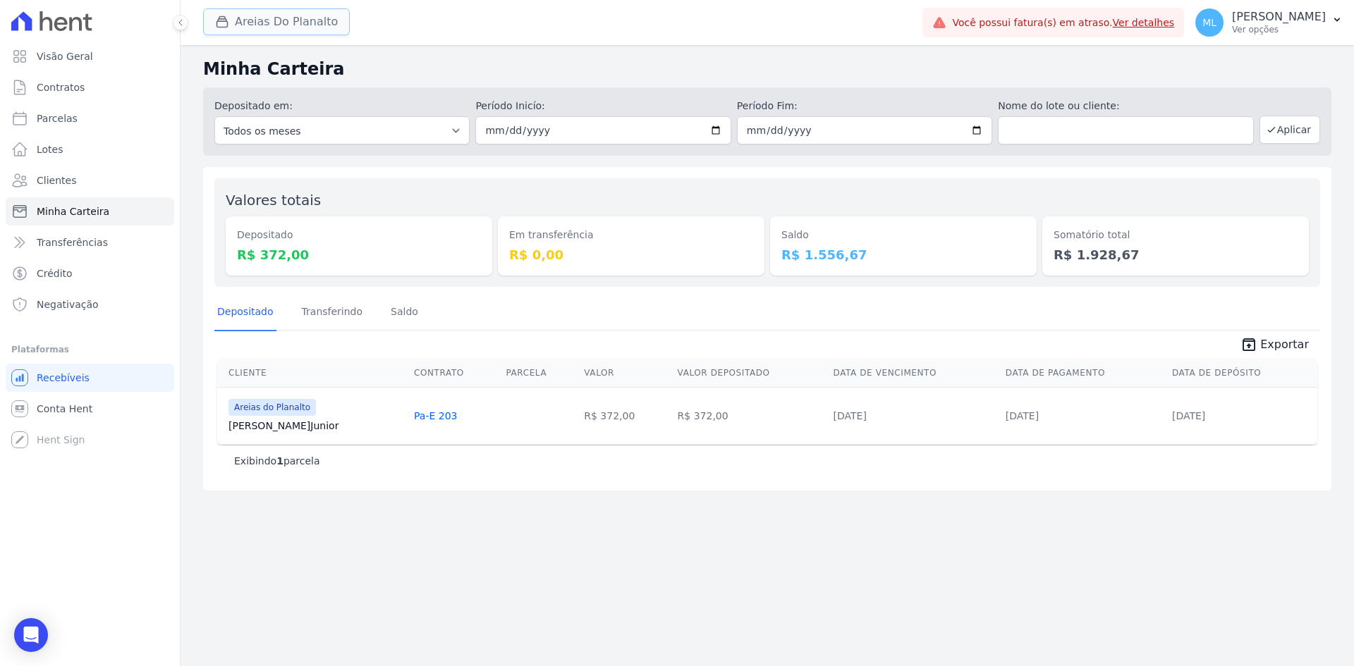
click at [301, 21] on button "Areias Do Planalto" at bounding box center [276, 21] width 147 height 27
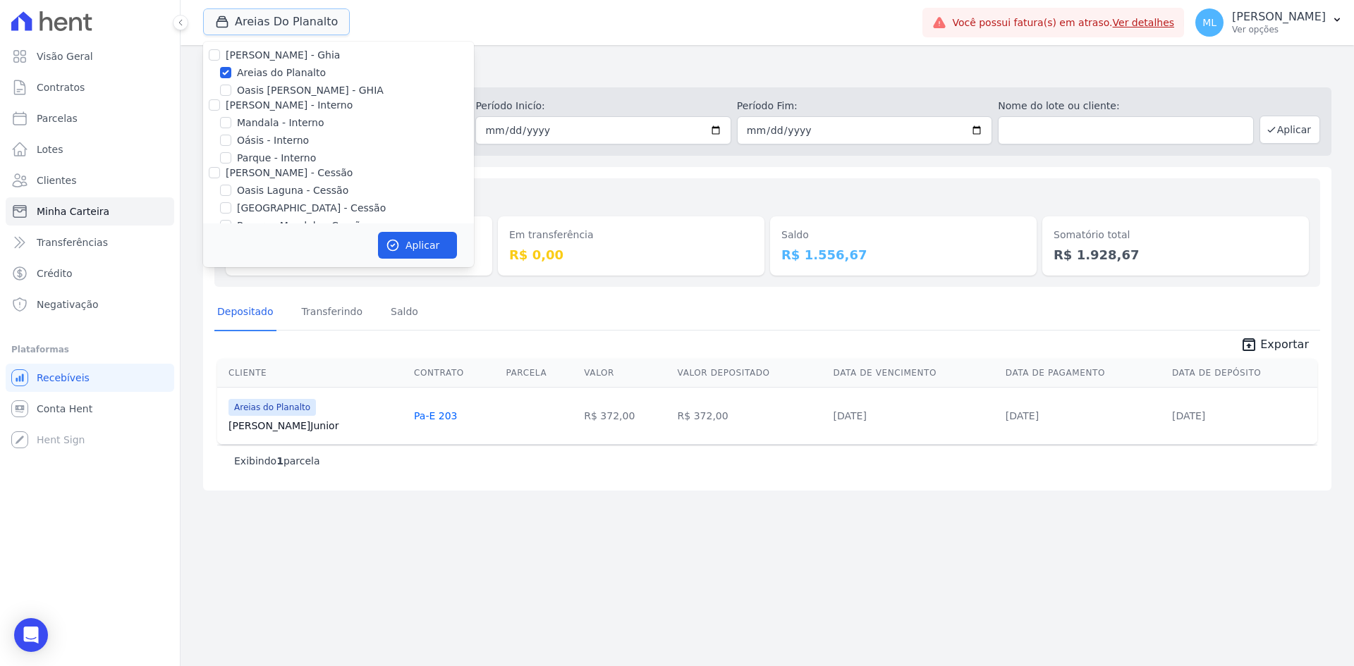
scroll to position [0, 0]
click at [561, 193] on div "Em transferência R$ 0,00" at bounding box center [631, 233] width 267 height 86
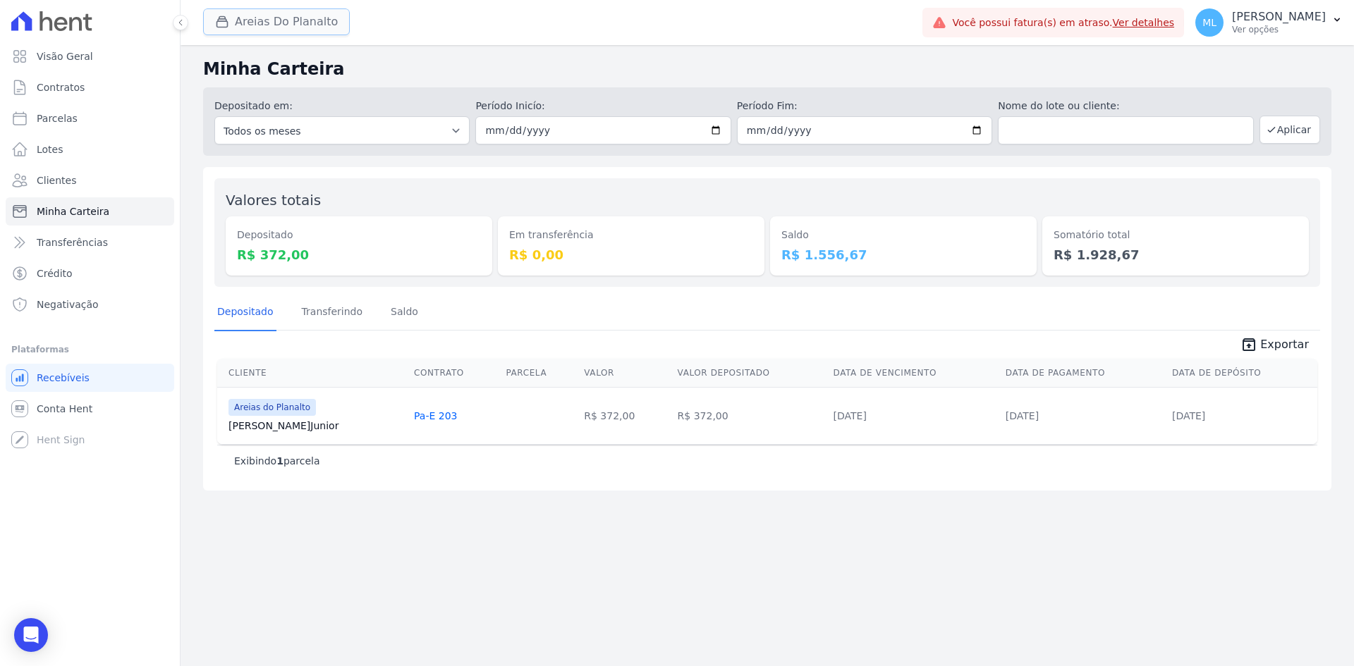
click at [303, 20] on button "Areias Do Planalto" at bounding box center [276, 21] width 147 height 27
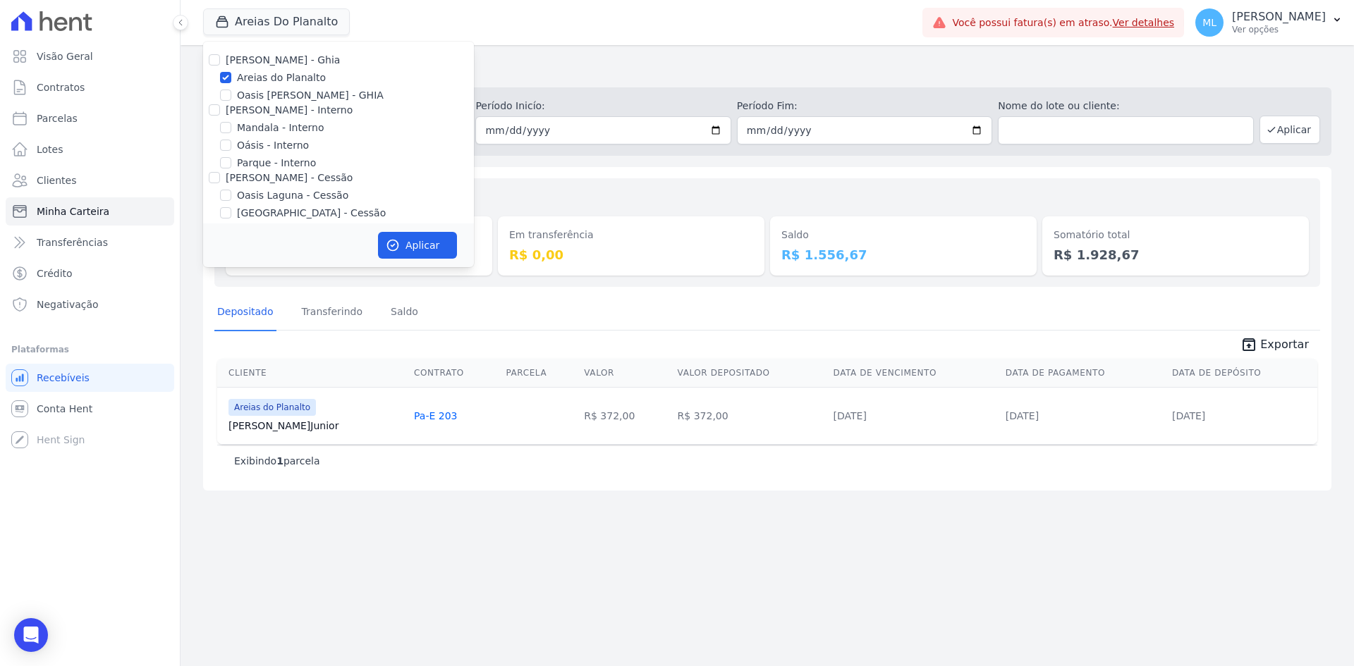
click at [286, 76] on label "Areias do Planalto" at bounding box center [281, 78] width 89 height 15
click at [231, 76] on input "Areias do Planalto" at bounding box center [225, 77] width 11 height 11
checkbox input "false"
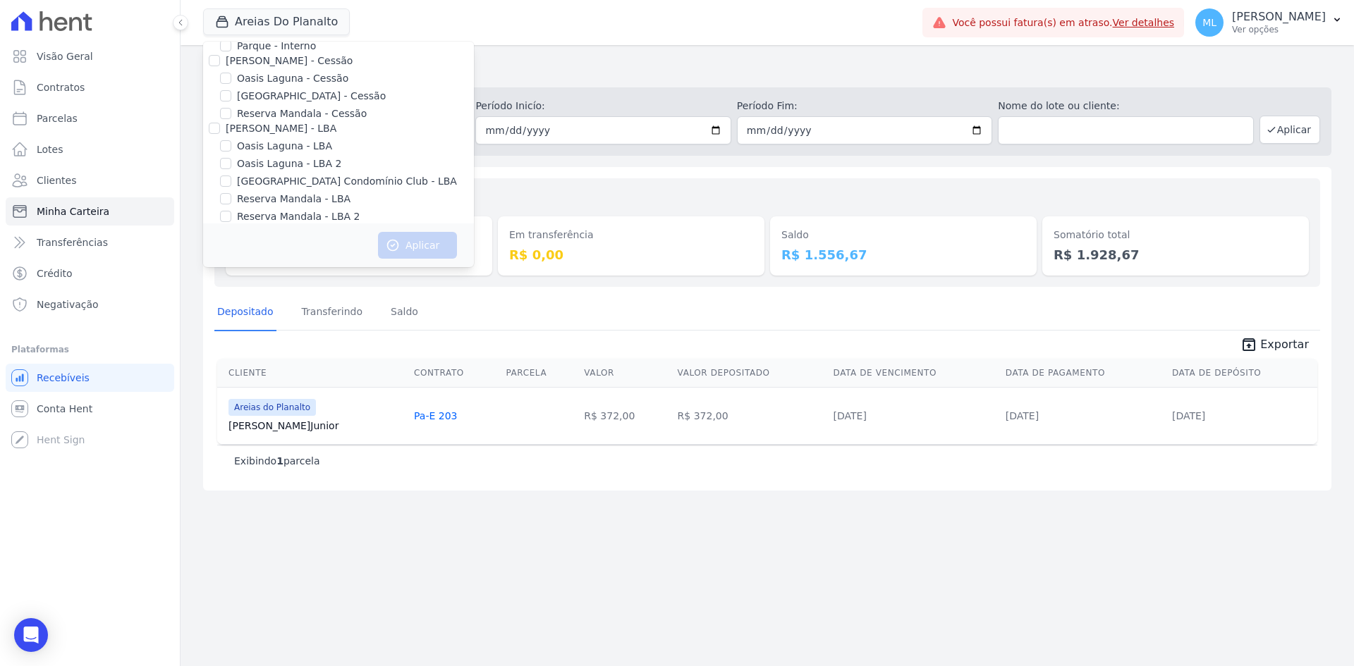
scroll to position [129, 0]
click at [273, 83] on label "[GEOGRAPHIC_DATA] - Cessão" at bounding box center [311, 84] width 149 height 15
click at [231, 83] on input "[GEOGRAPHIC_DATA] - Cessão" at bounding box center [225, 83] width 11 height 11
checkbox input "true"
click at [424, 249] on button "Aplicar" at bounding box center [417, 245] width 79 height 27
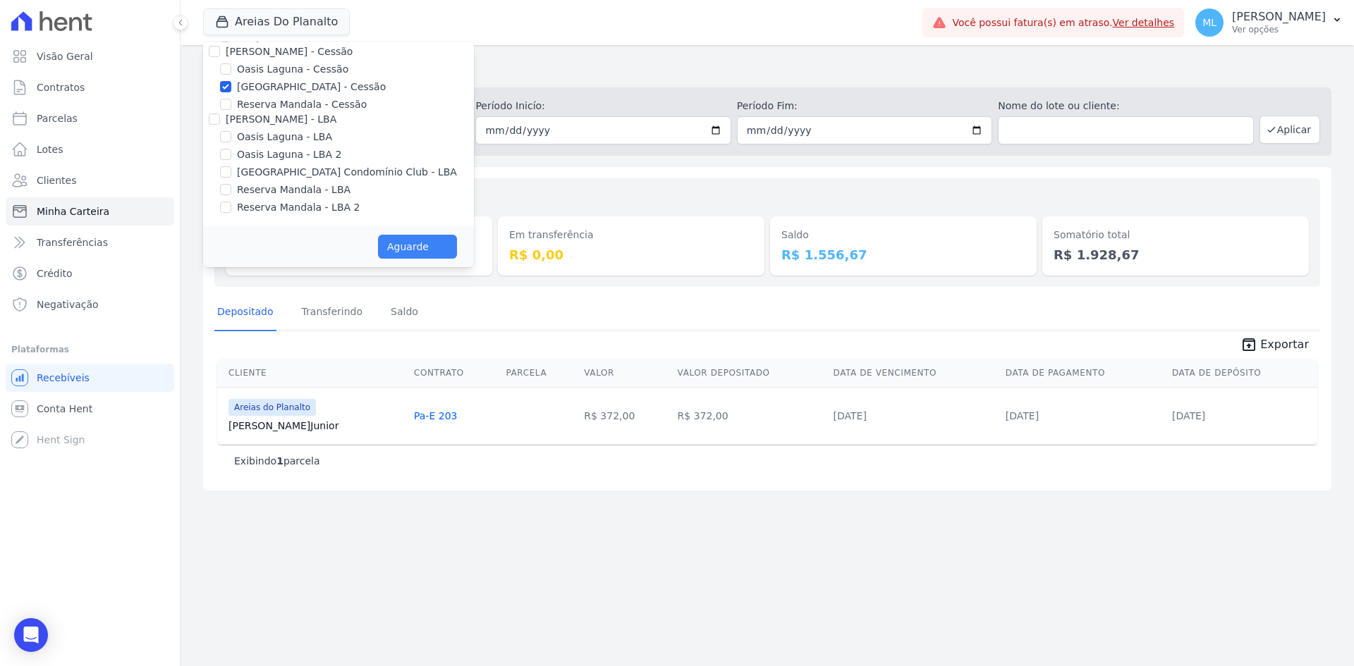
scroll to position [126, 0]
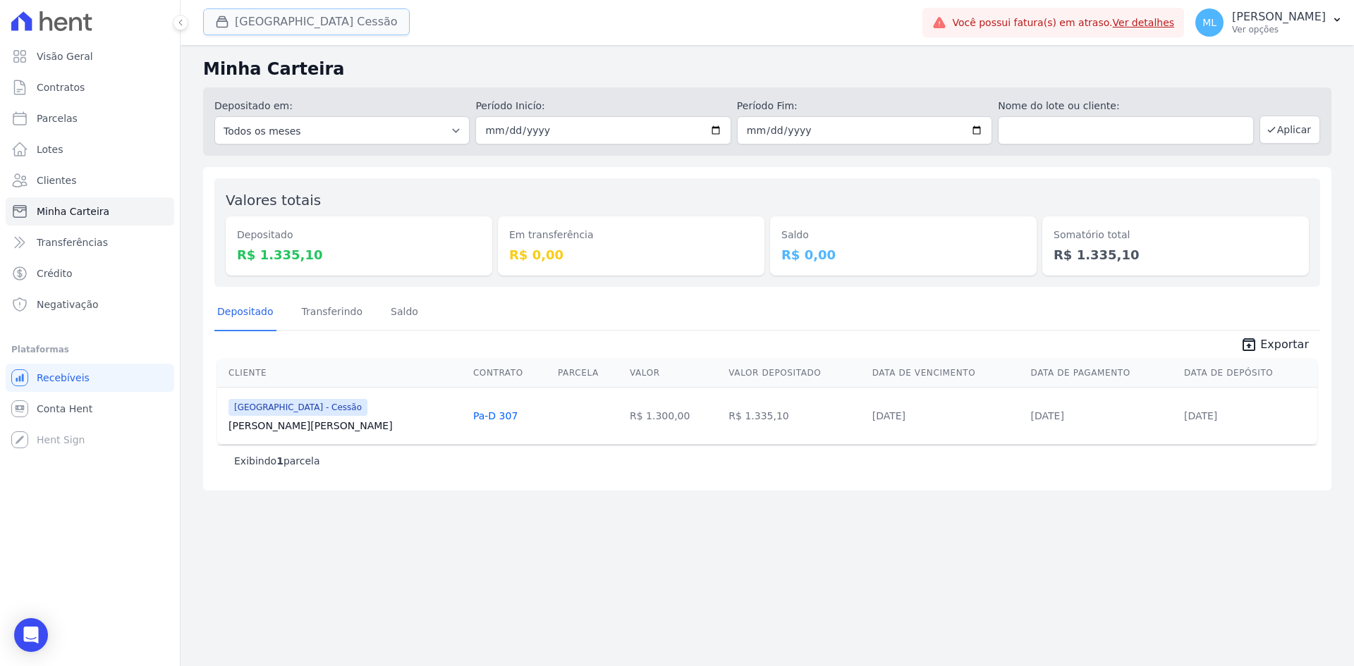
click at [329, 23] on button "[GEOGRAPHIC_DATA] Cessão" at bounding box center [306, 21] width 207 height 27
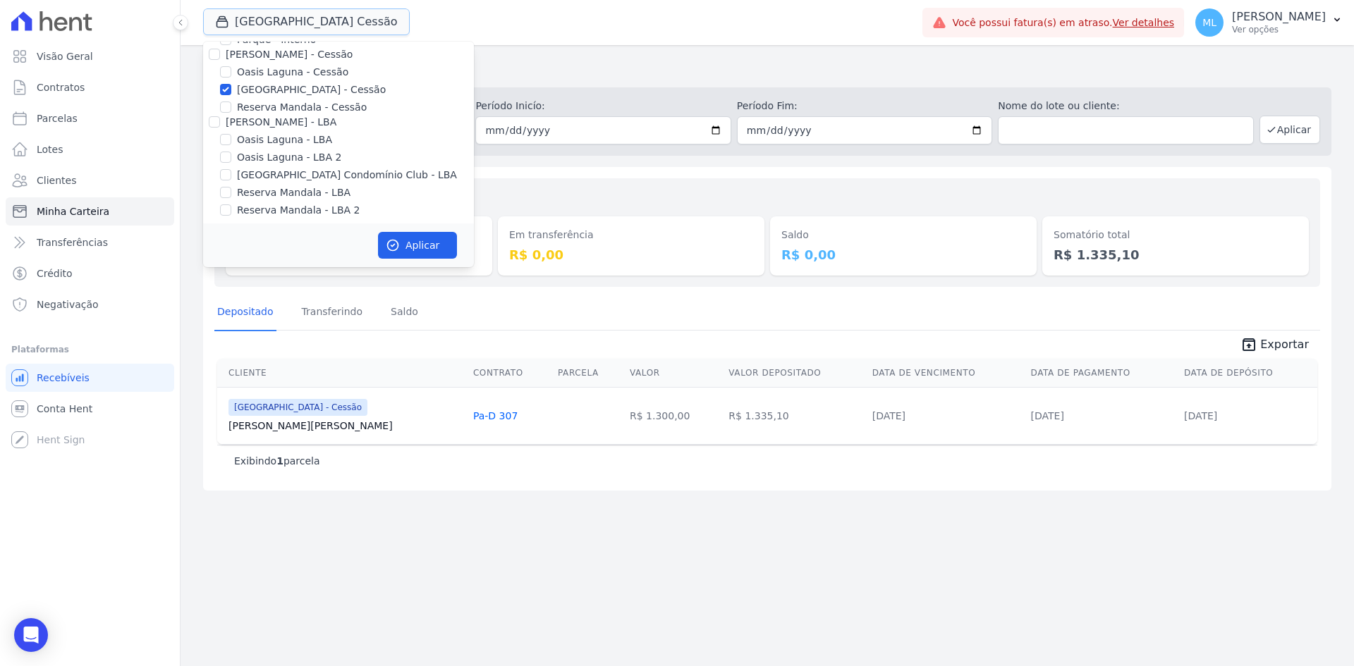
scroll to position [129, 0]
click at [300, 81] on label "[GEOGRAPHIC_DATA] - Cessão" at bounding box center [311, 84] width 149 height 15
click at [231, 81] on input "[GEOGRAPHIC_DATA] - Cessão" at bounding box center [225, 83] width 11 height 11
checkbox input "false"
click at [278, 171] on label "[GEOGRAPHIC_DATA] Condomínio Club - LBA" at bounding box center [347, 169] width 220 height 15
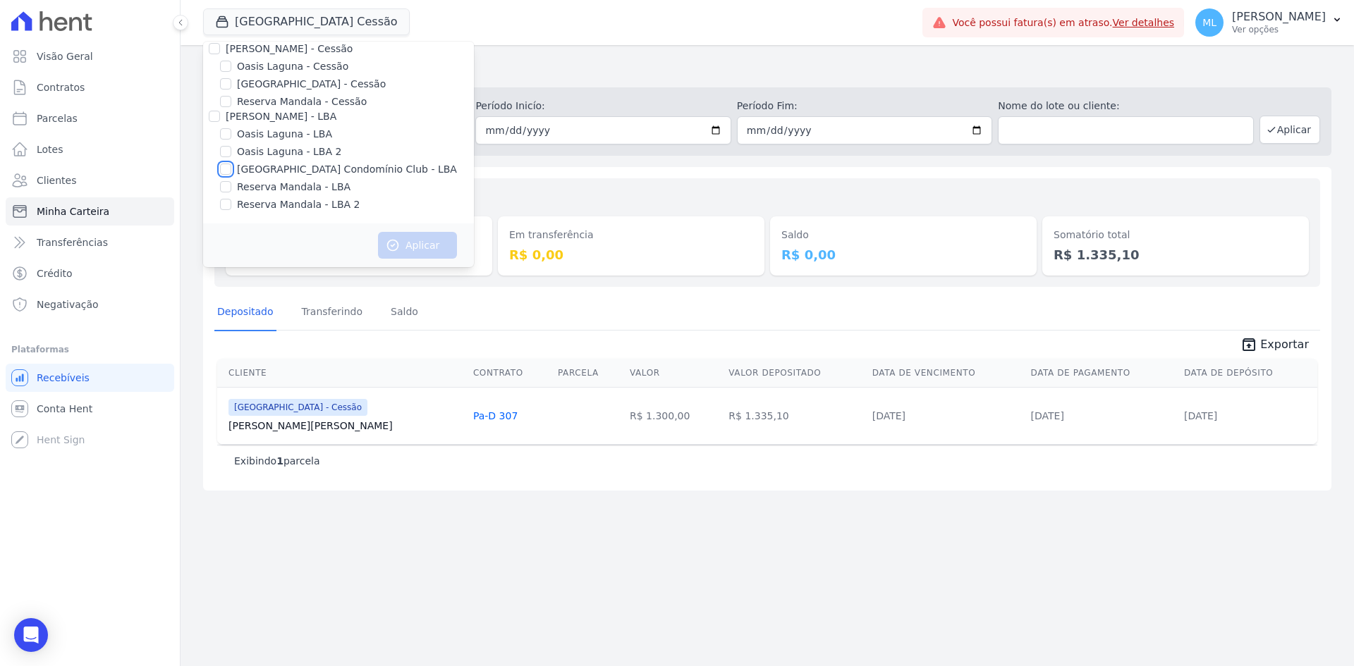
click at [231, 171] on input "[GEOGRAPHIC_DATA] Condomínio Club - LBA" at bounding box center [225, 169] width 11 height 11
checkbox input "true"
click at [420, 250] on button "Aplicar" at bounding box center [417, 245] width 79 height 27
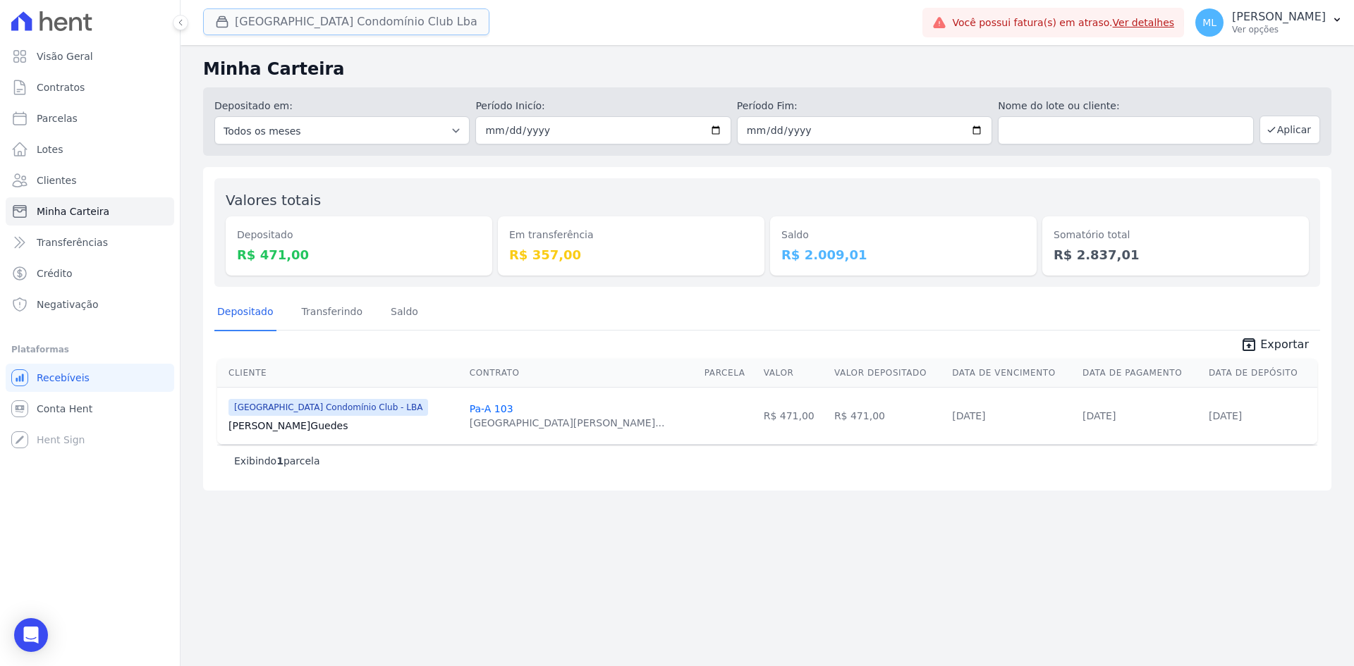
click at [348, 24] on button "[GEOGRAPHIC_DATA] Condomínio Club Lba" at bounding box center [346, 21] width 286 height 27
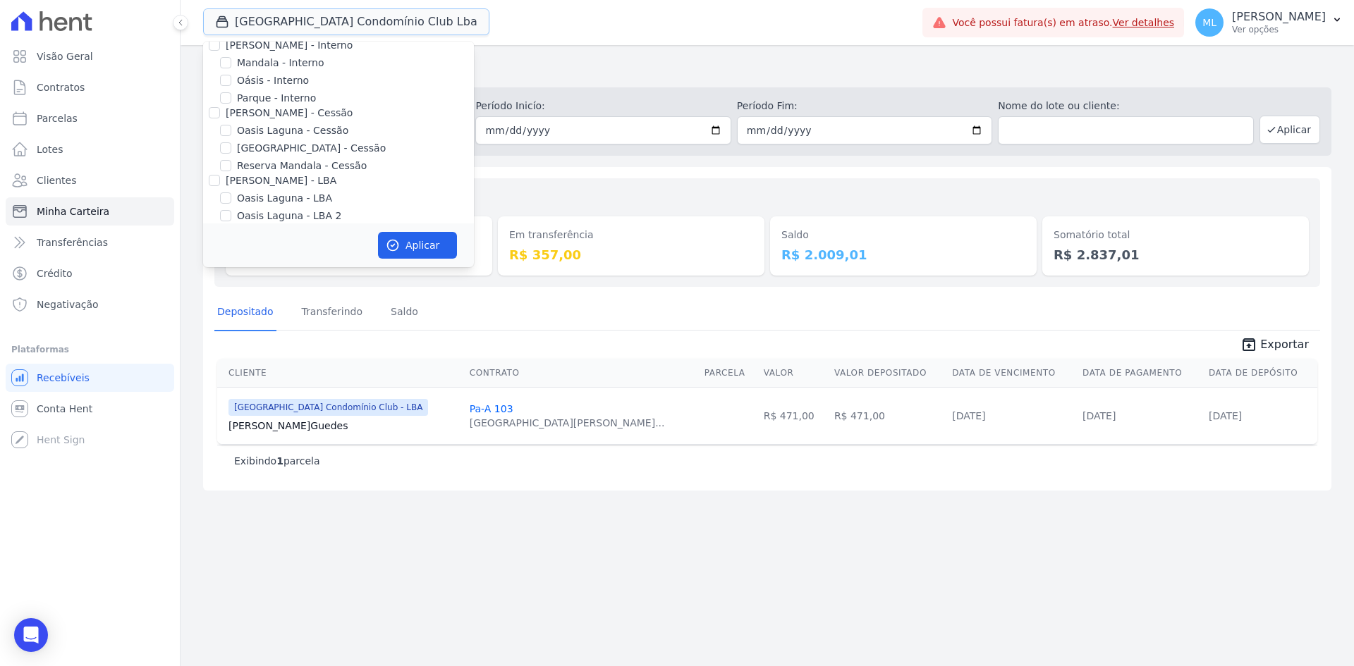
scroll to position [129, 0]
click at [243, 157] on label "Oasis Laguna - LBA 2" at bounding box center [289, 152] width 104 height 15
click at [231, 157] on input "Oasis Laguna - LBA 2" at bounding box center [225, 151] width 11 height 11
click at [262, 154] on label "Oasis Laguna - LBA 2" at bounding box center [289, 152] width 104 height 15
click at [231, 154] on input "Oasis Laguna - LBA 2" at bounding box center [225, 151] width 11 height 11
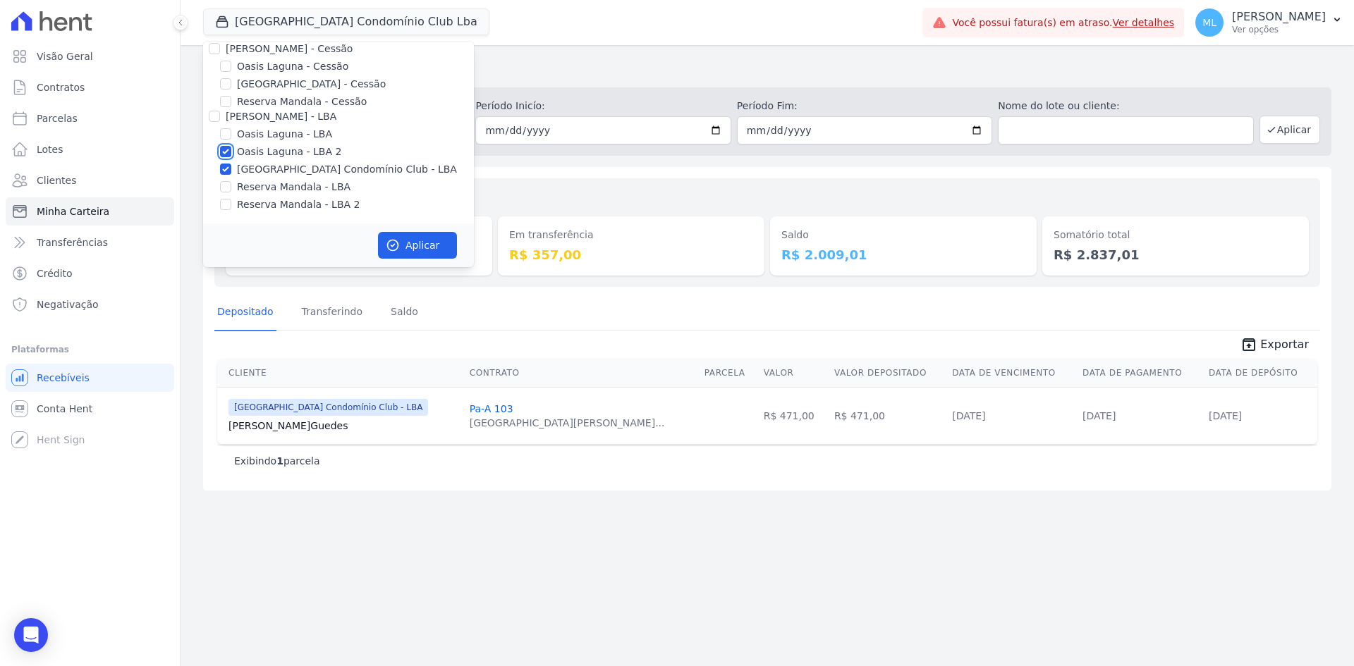
checkbox input "false"
click at [262, 169] on label "[GEOGRAPHIC_DATA] Condomínio Club - LBA" at bounding box center [347, 169] width 220 height 15
click at [231, 169] on input "[GEOGRAPHIC_DATA] Condomínio Club - LBA" at bounding box center [225, 169] width 11 height 11
checkbox input "false"
drag, startPoint x: 271, startPoint y: 183, endPoint x: 275, endPoint y: 196, distance: 13.4
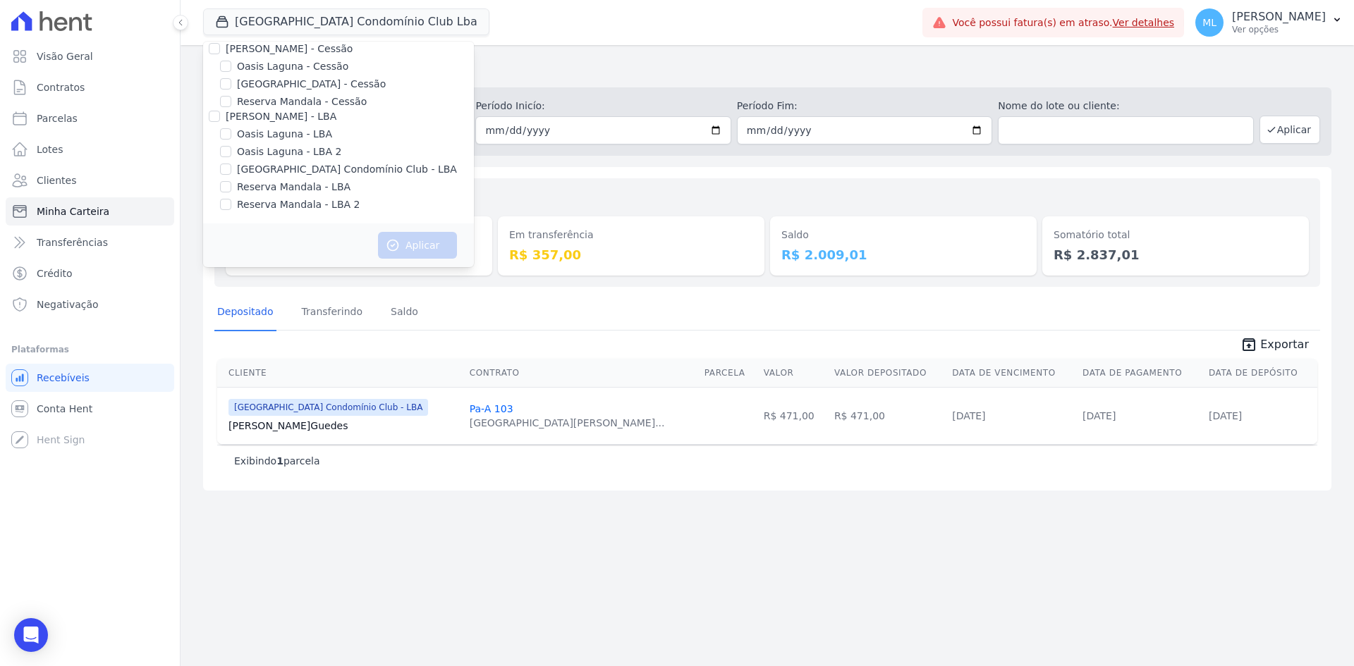
click at [271, 184] on label "Reserva Mandala - LBA" at bounding box center [294, 187] width 114 height 15
click at [231, 184] on input "Reserva Mandala - LBA" at bounding box center [225, 186] width 11 height 11
checkbox input "true"
click at [279, 202] on label "Reserva Mandala - LBA 2" at bounding box center [298, 204] width 123 height 15
click at [231, 202] on input "Reserva Mandala - LBA 2" at bounding box center [225, 204] width 11 height 11
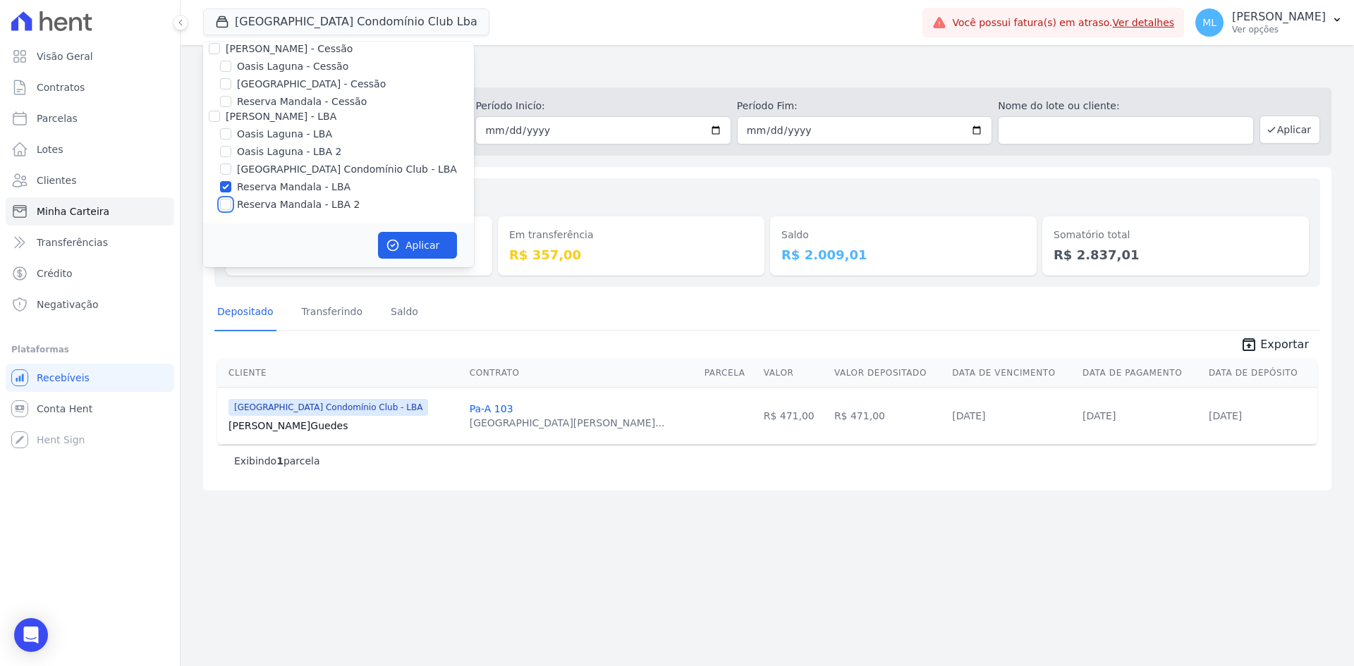
checkbox input "true"
click at [411, 234] on button "Aplicar" at bounding box center [417, 245] width 79 height 27
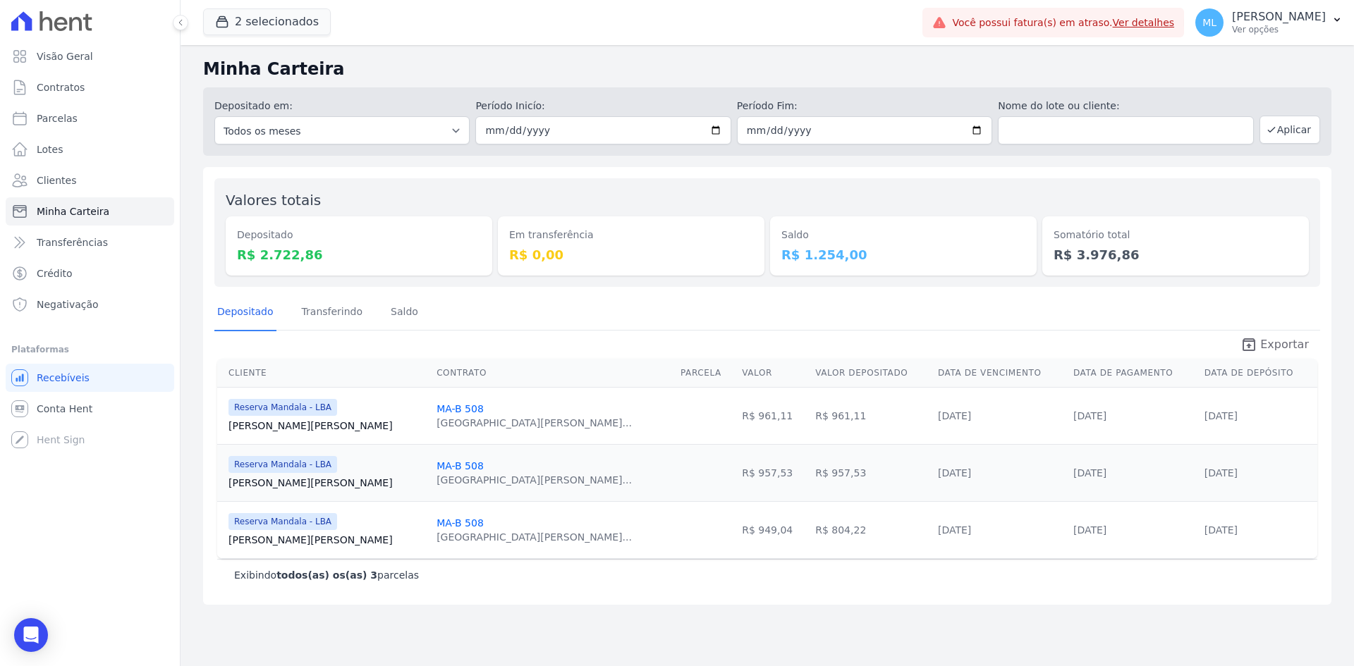
click at [1256, 340] on icon "unarchive" at bounding box center [1248, 344] width 17 height 17
click at [307, 19] on button "2 selecionados" at bounding box center [267, 21] width 128 height 27
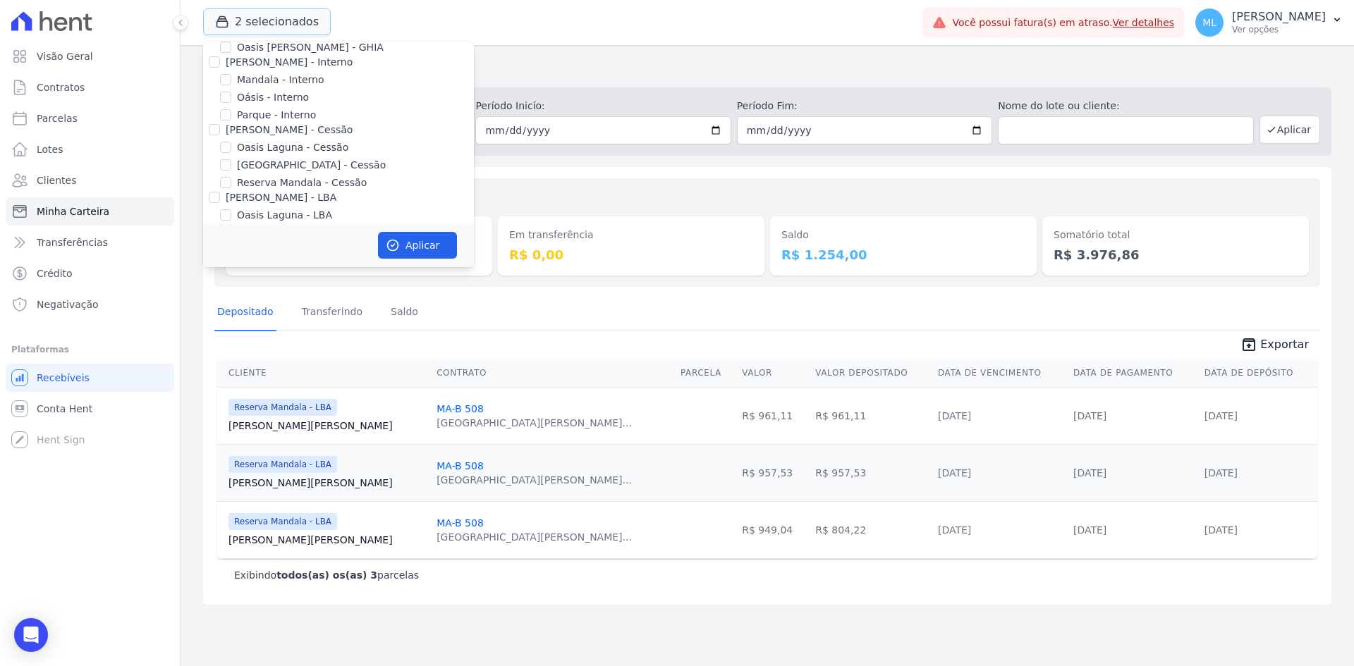
scroll to position [129, 0]
click at [286, 191] on label "Reserva Mandala - LBA" at bounding box center [294, 187] width 114 height 15
click at [231, 191] on input "Reserva Mandala - LBA" at bounding box center [225, 186] width 11 height 11
checkbox input "false"
click at [291, 207] on label "Reserva Mandala - LBA 2" at bounding box center [298, 204] width 123 height 15
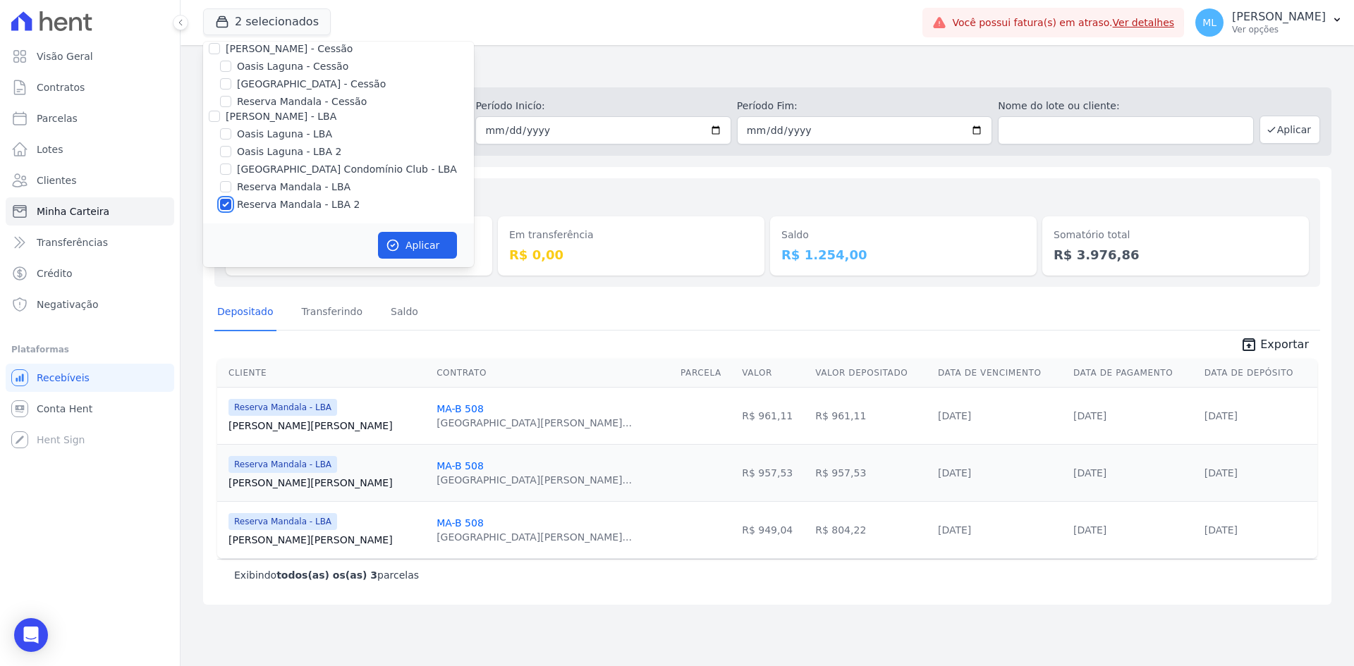
click at [231, 207] on input "Reserva Mandala - LBA 2" at bounding box center [225, 204] width 11 height 11
checkbox input "false"
click at [293, 103] on label "Reserva Mandala - Cessão" at bounding box center [302, 101] width 130 height 15
click at [231, 103] on input "Reserva Mandala - Cessão" at bounding box center [225, 101] width 11 height 11
checkbox input "true"
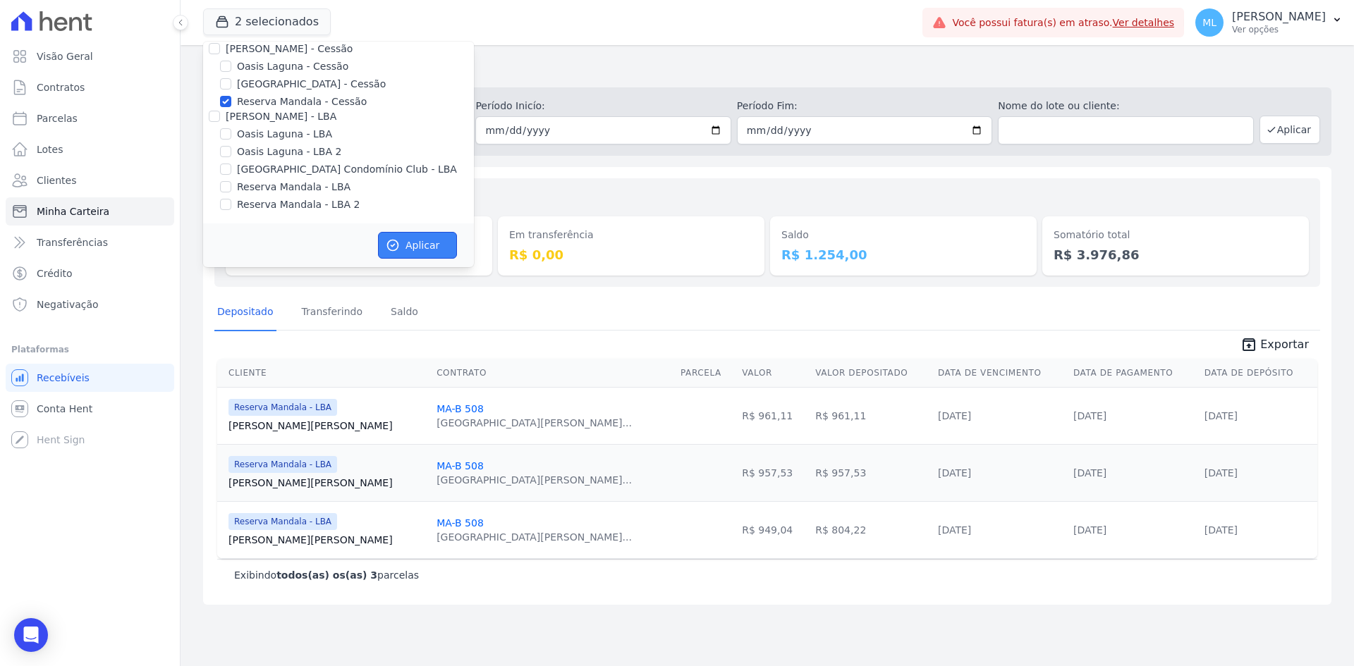
click at [419, 248] on button "Aplicar" at bounding box center [417, 245] width 79 height 27
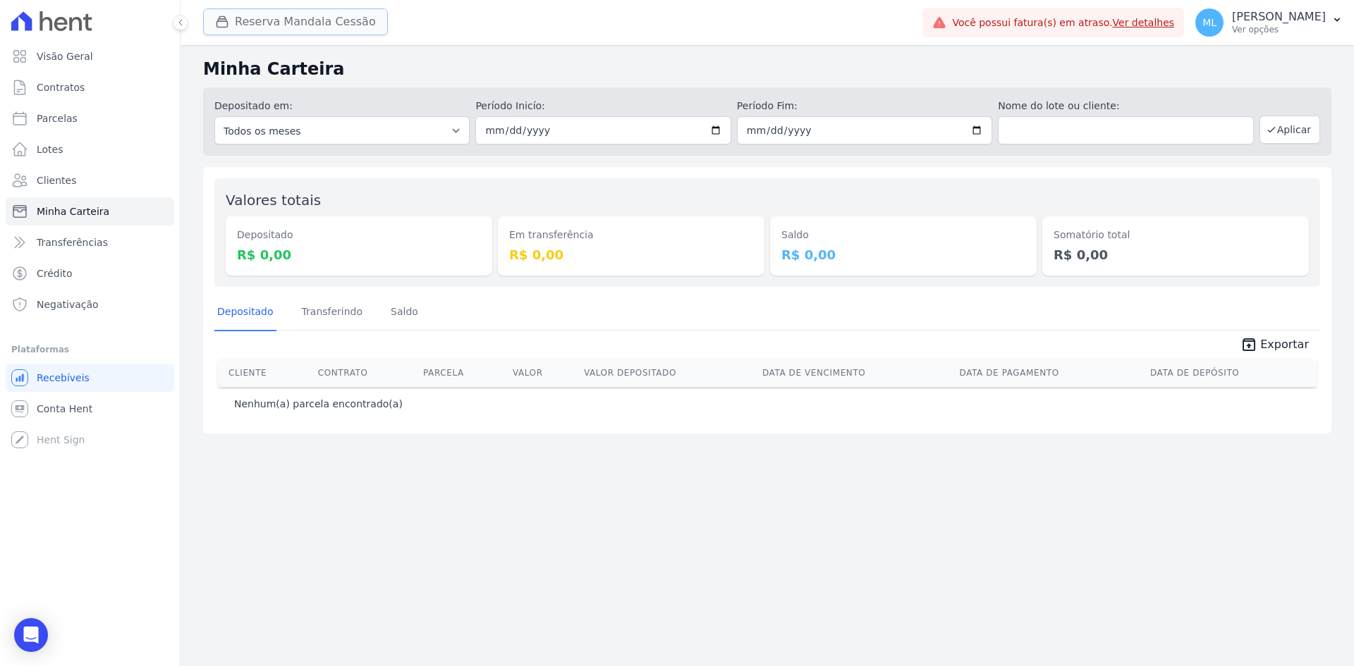
click at [339, 26] on button "Reserva Mandala Cessão" at bounding box center [295, 21] width 185 height 27
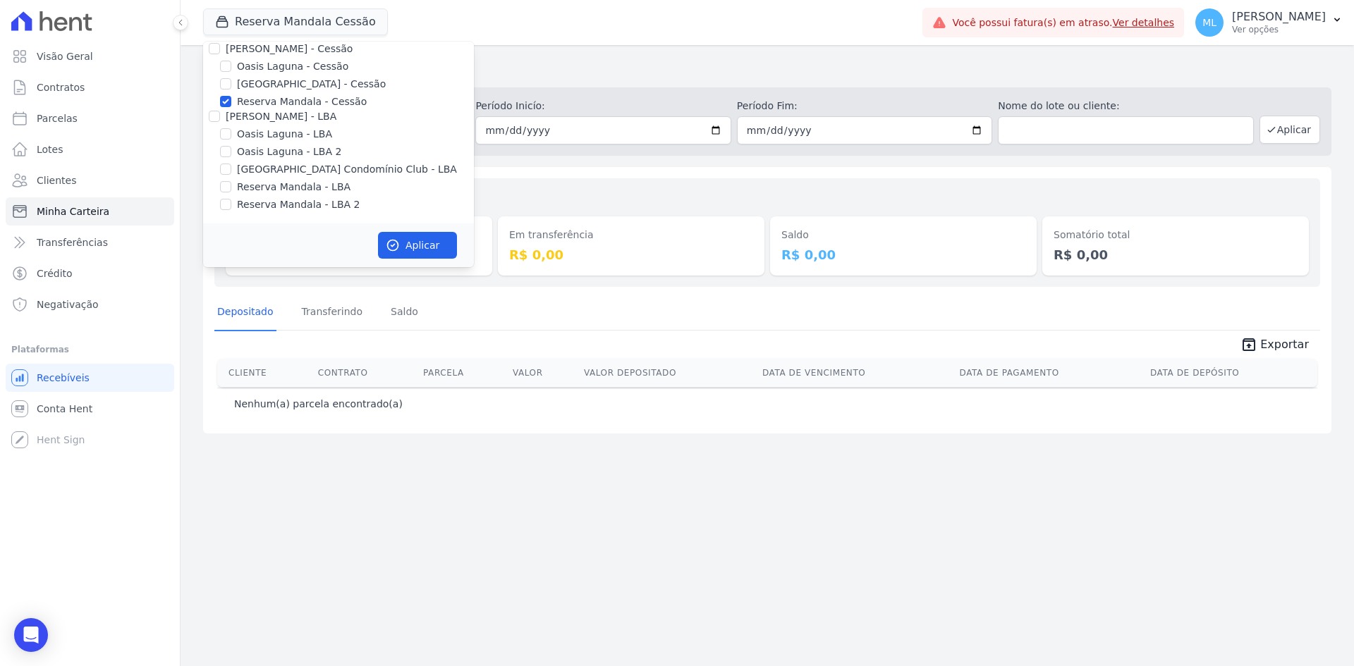
click at [305, 98] on label "Reserva Mandala - Cessão" at bounding box center [302, 101] width 130 height 15
click at [231, 98] on input "Reserva Mandala - Cessão" at bounding box center [225, 101] width 11 height 11
checkbox input "false"
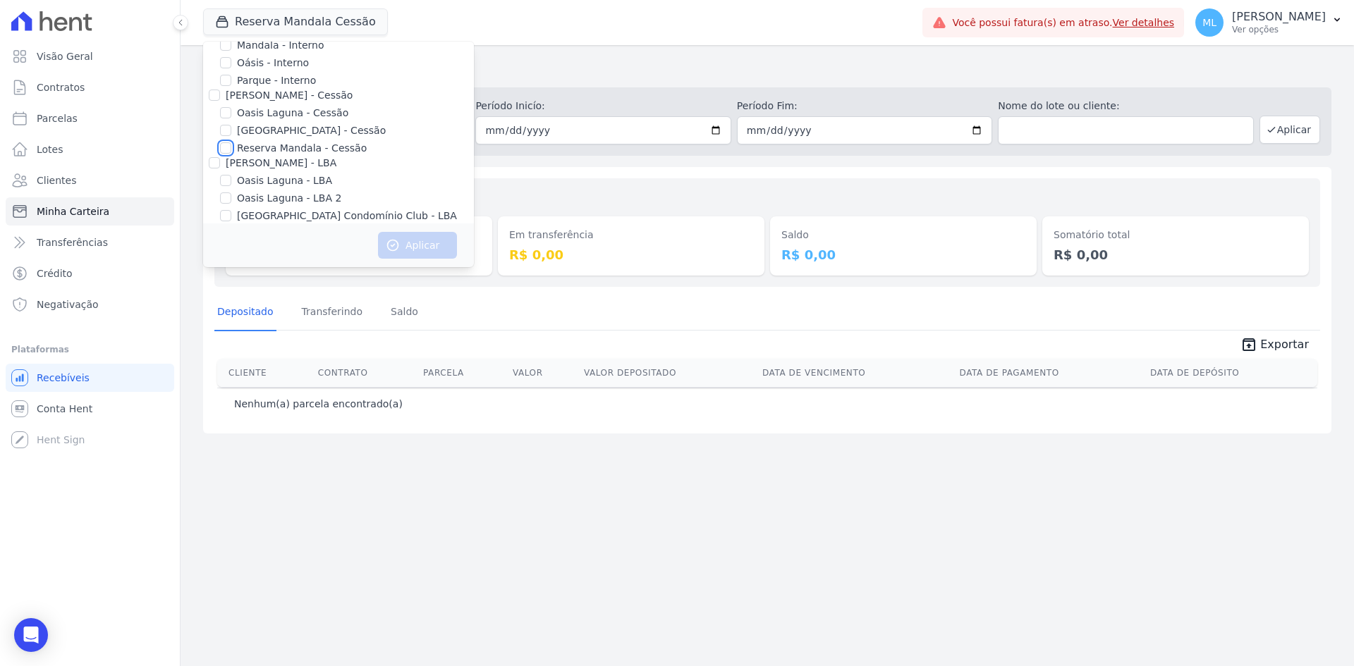
scroll to position [59, 0]
click at [293, 71] on label "Mandala - Interno" at bounding box center [280, 69] width 87 height 15
click at [231, 71] on input "Mandala - Interno" at bounding box center [225, 68] width 11 height 11
checkbox input "true"
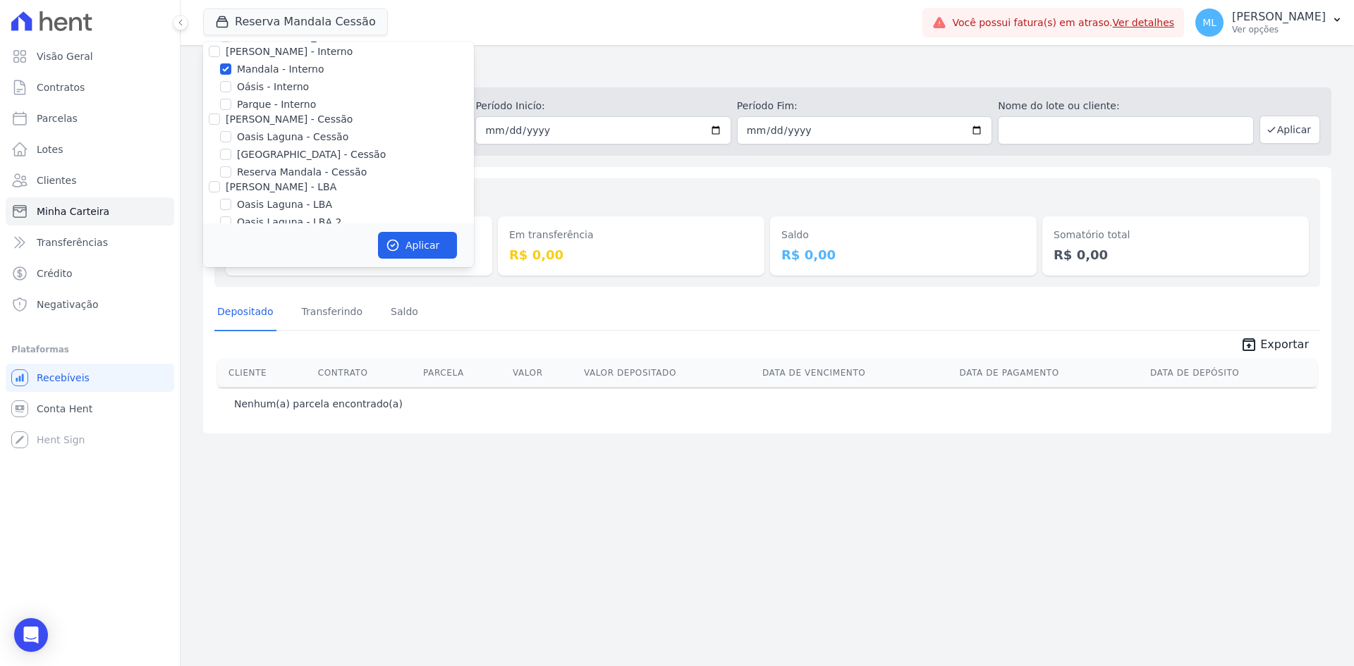
click at [295, 173] on label "Reserva Mandala - Cessão" at bounding box center [302, 172] width 130 height 15
click at [231, 173] on input "Reserva Mandala - Cessão" at bounding box center [225, 171] width 11 height 11
checkbox input "true"
click at [415, 238] on button "Aplicar" at bounding box center [417, 245] width 79 height 27
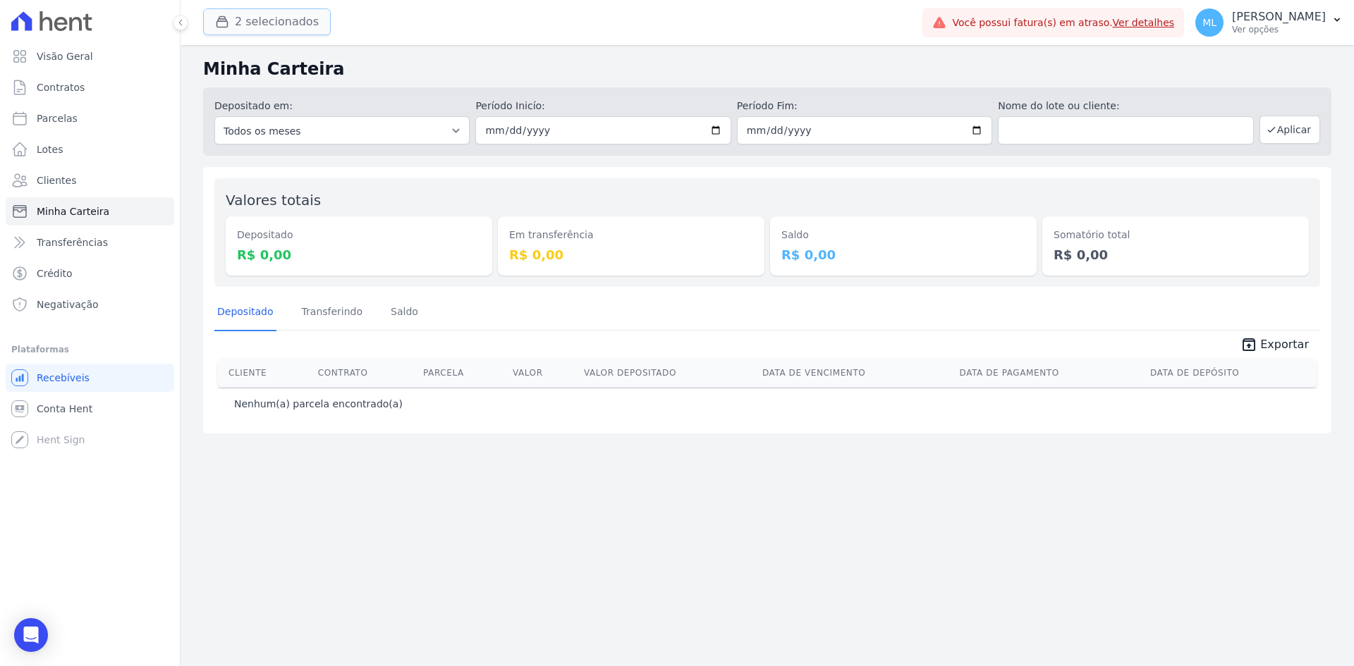
click at [276, 29] on button "2 selecionados" at bounding box center [267, 21] width 128 height 27
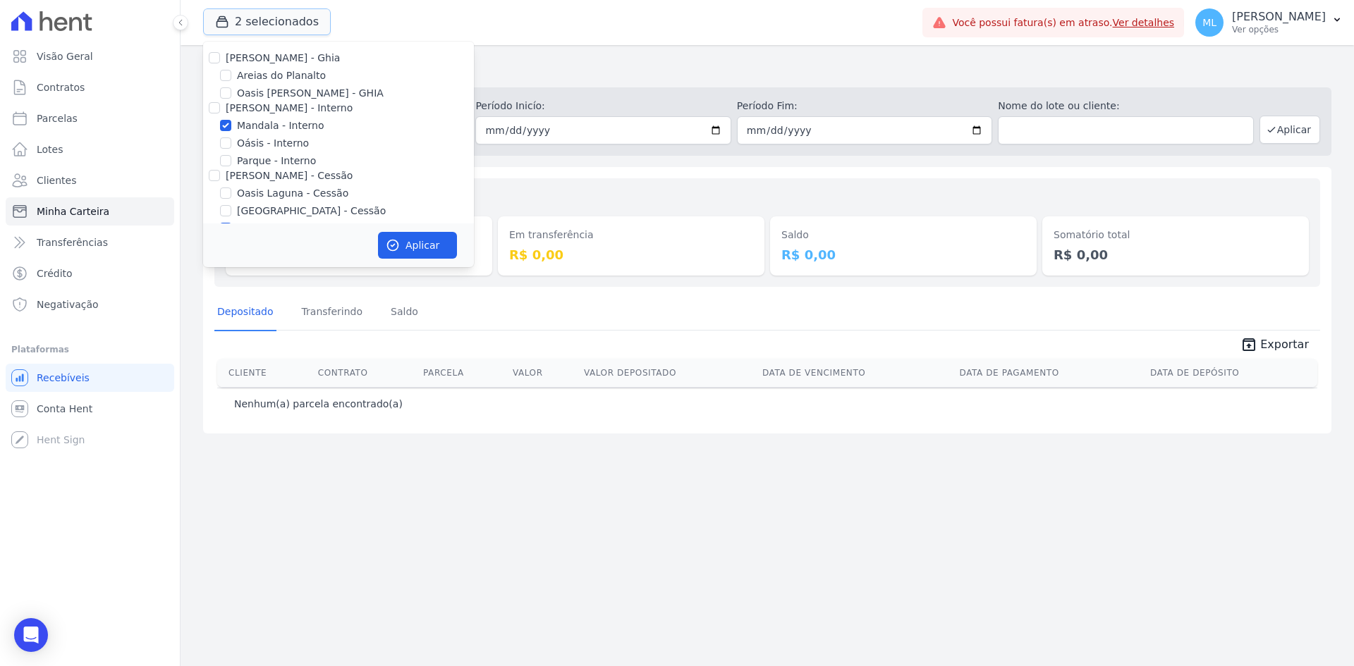
scroll to position [0, 0]
click at [630, 165] on div "Minha Carteira Depositado em: Todos os meses Maio/2024 Junho/2024 Julho/2024 Ag…" at bounding box center [767, 355] width 1173 height 621
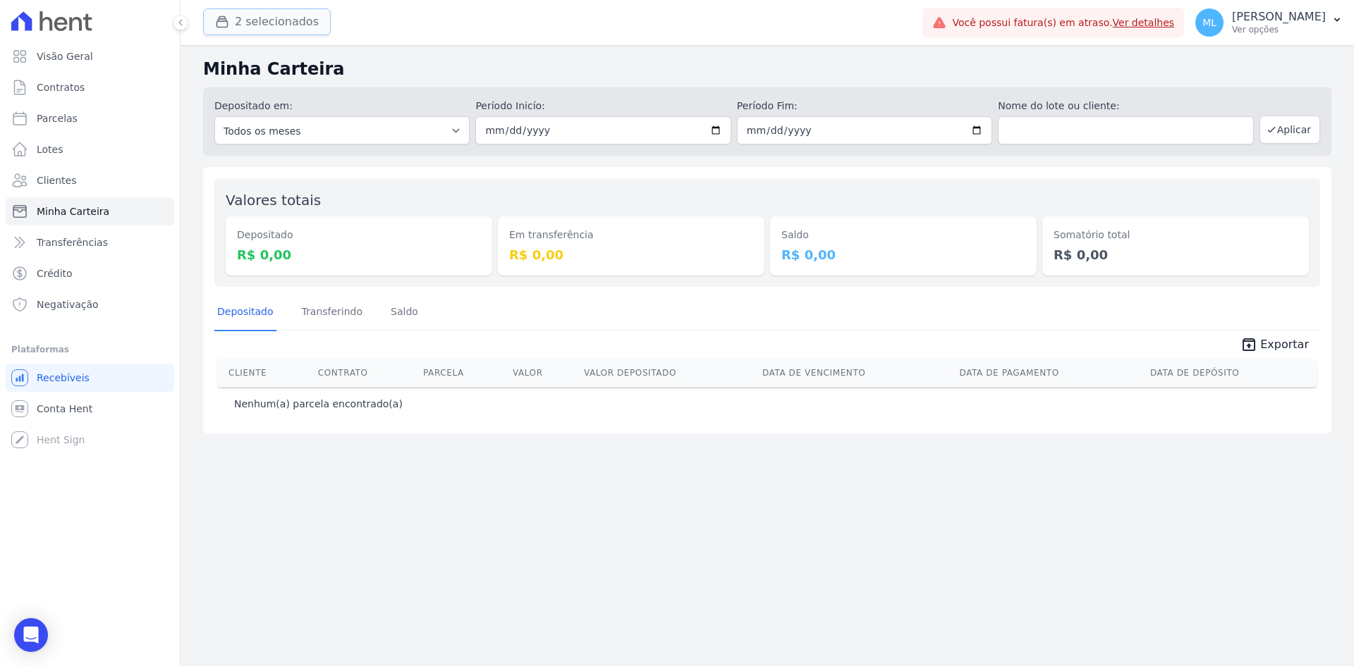
click at [281, 23] on button "2 selecionados" at bounding box center [267, 21] width 128 height 27
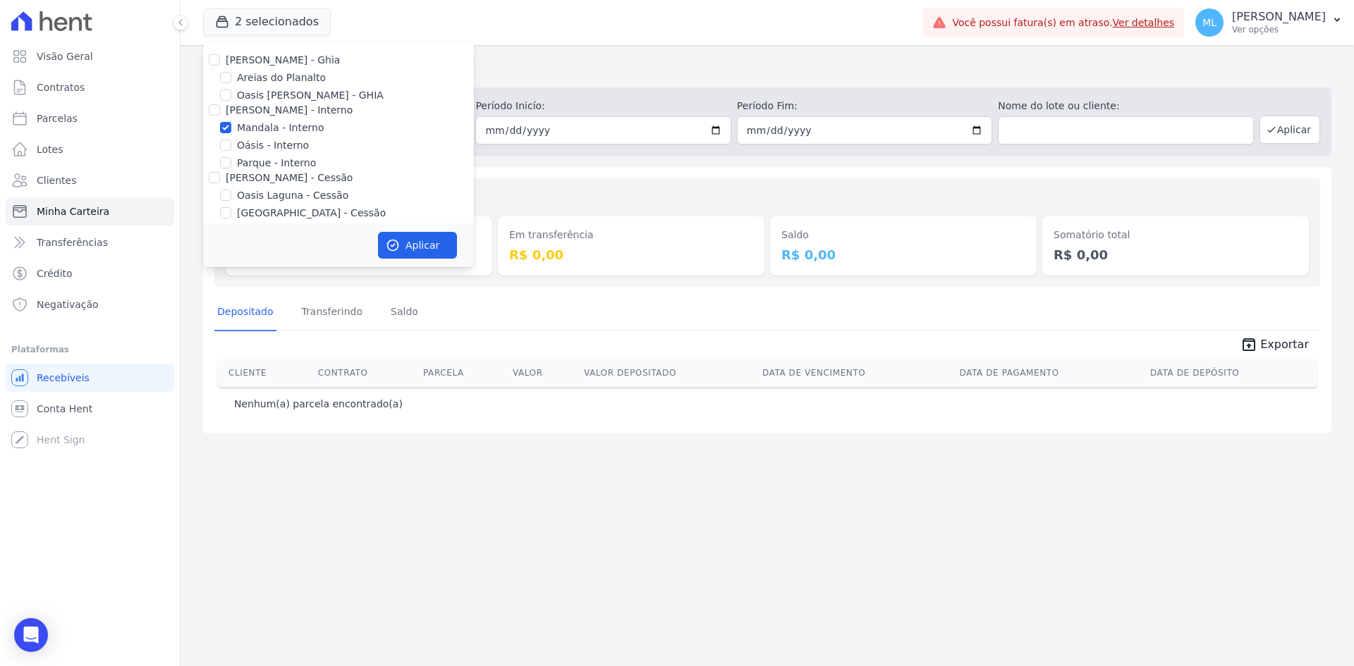
click at [269, 131] on label "Mandala - Interno" at bounding box center [280, 128] width 87 height 15
click at [231, 131] on input "Mandala - Interno" at bounding box center [225, 127] width 11 height 11
checkbox input "false"
click at [268, 104] on label "Reserva Mandala - Cessão" at bounding box center [302, 101] width 130 height 15
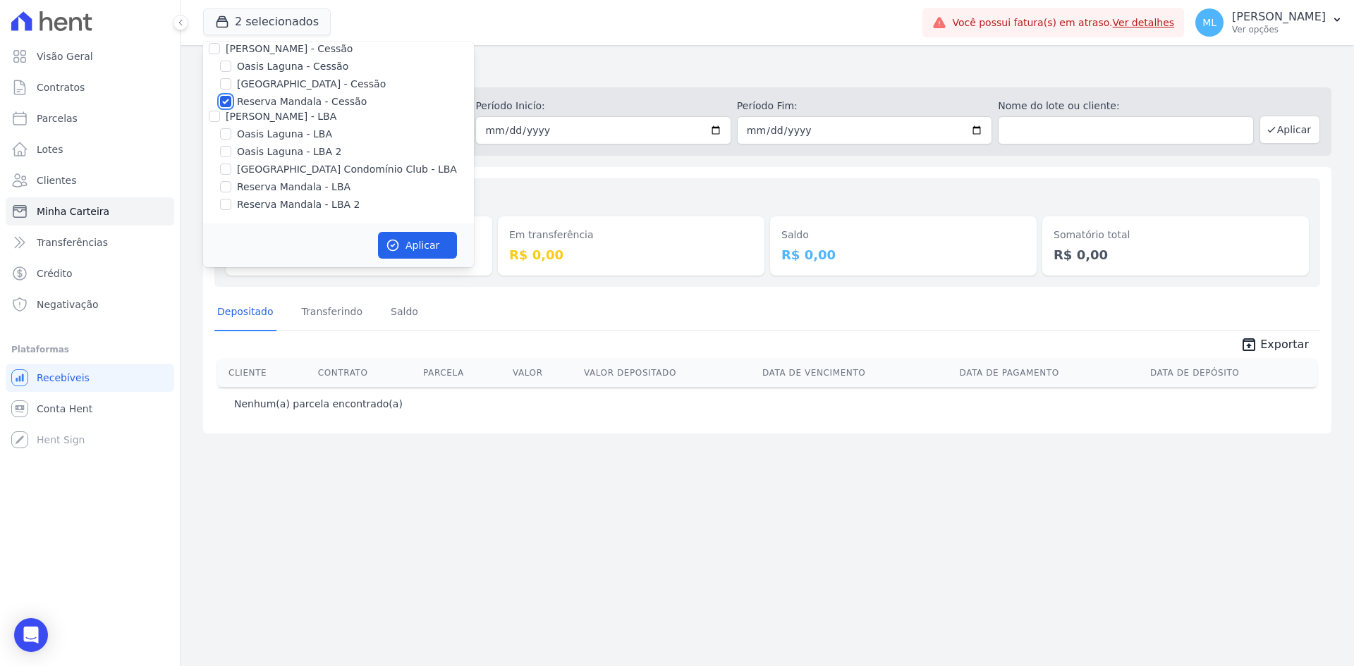
click at [231, 104] on input "Reserva Mandala - Cessão" at bounding box center [225, 101] width 11 height 11
checkbox input "false"
click at [269, 181] on label "Reserva Mandala - LBA" at bounding box center [294, 187] width 114 height 15
click at [231, 181] on input "Reserva Mandala - LBA" at bounding box center [225, 186] width 11 height 11
checkbox input "true"
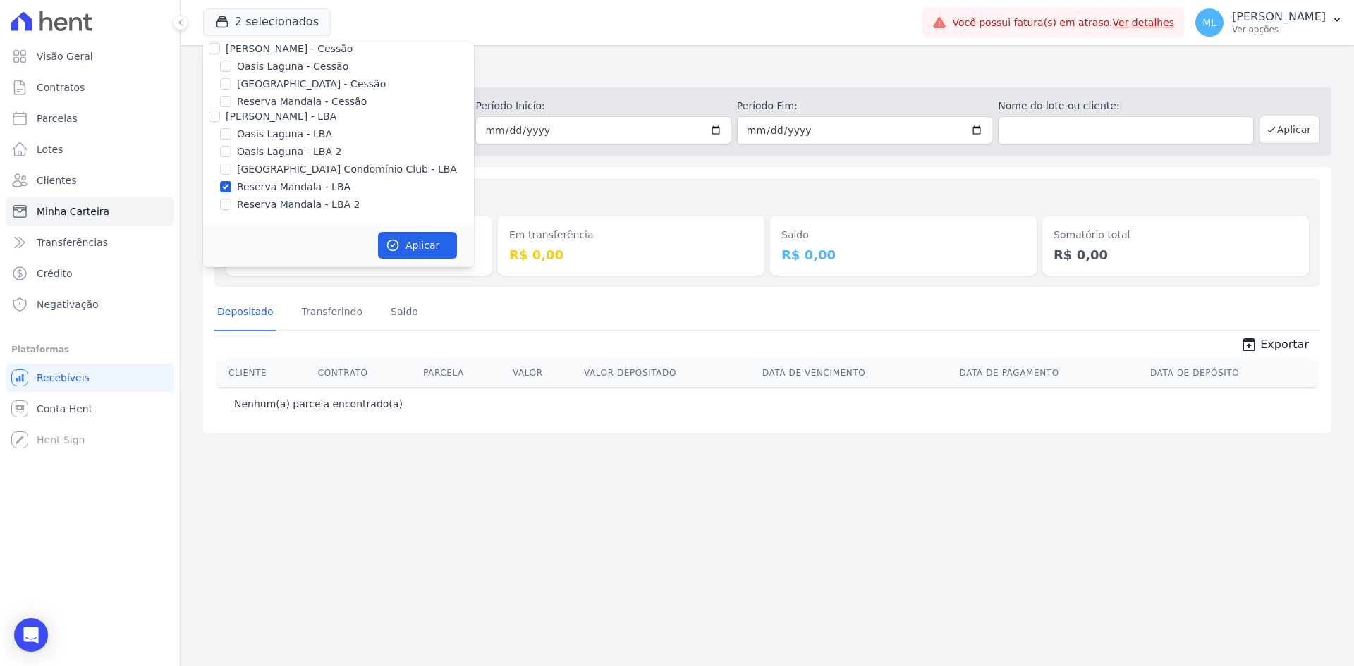
click at [276, 204] on label "Reserva Mandala - LBA 2" at bounding box center [298, 204] width 123 height 15
click at [231, 204] on input "Reserva Mandala - LBA 2" at bounding box center [225, 204] width 11 height 11
checkbox input "true"
click at [427, 239] on button "Aplicar" at bounding box center [417, 245] width 79 height 27
